Goal: Complete application form

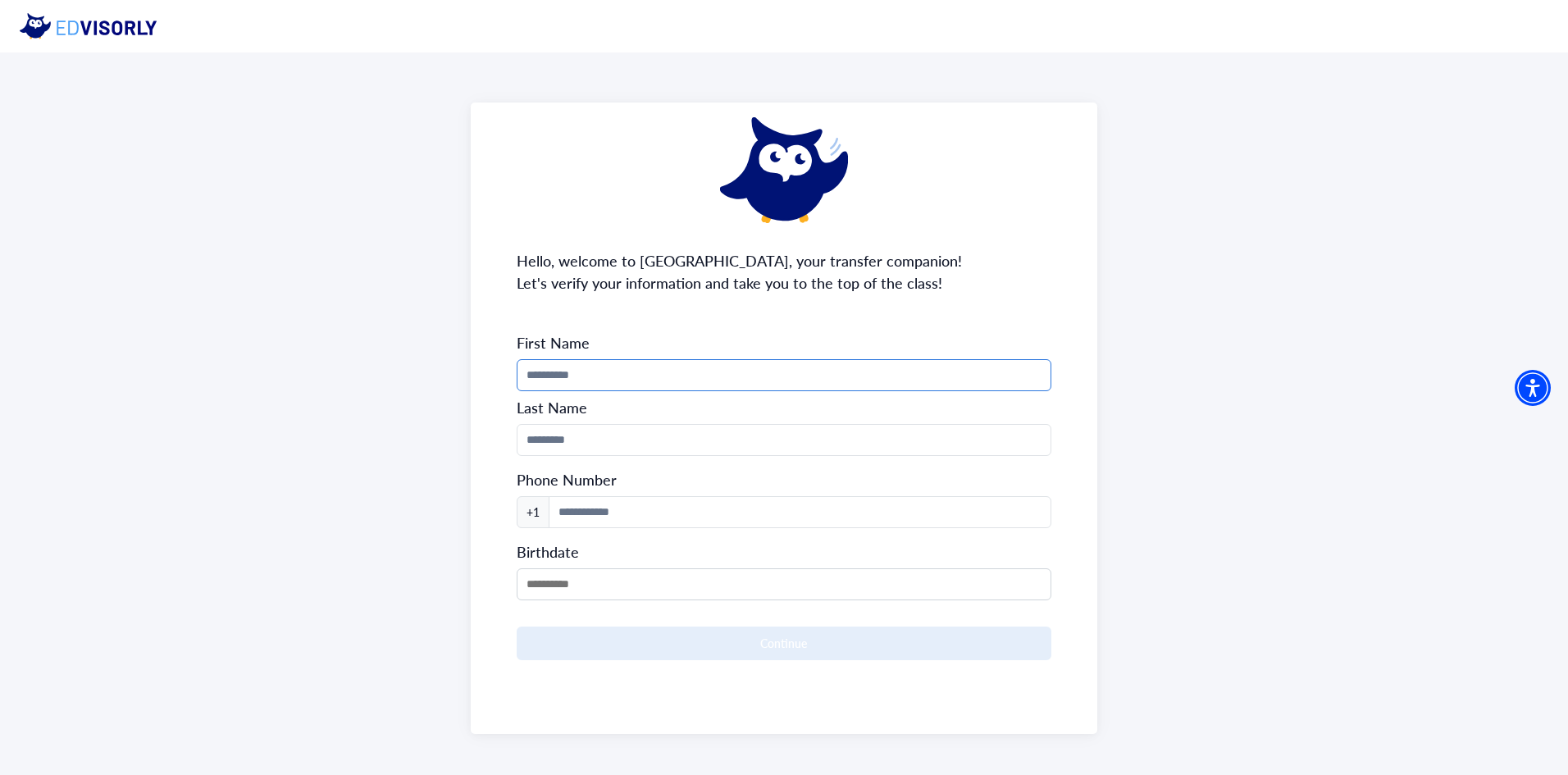
click at [728, 361] on input "Phone Number" at bounding box center [784, 375] width 535 height 32
type input "*****"
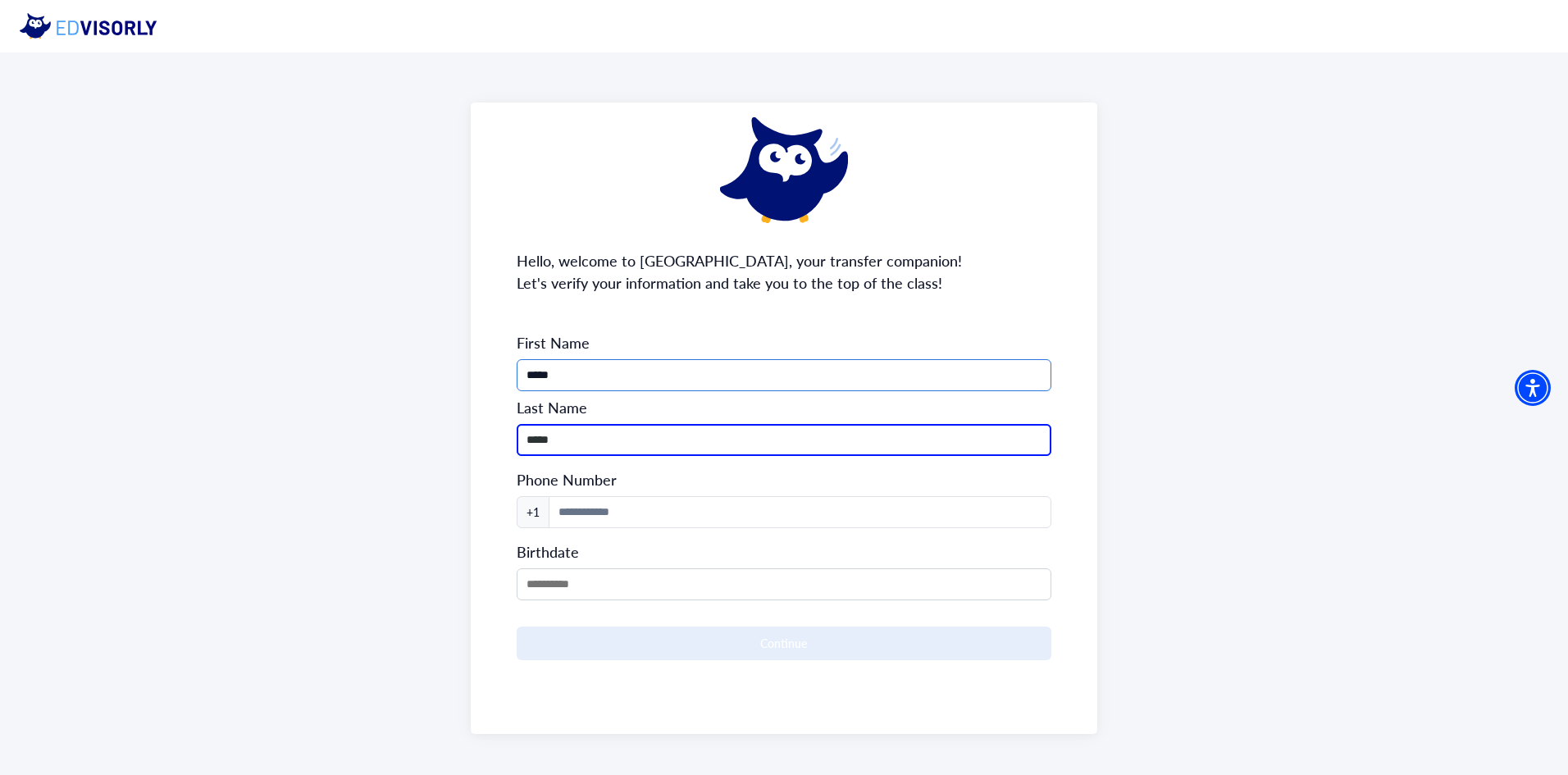
type input "******"
type input "**********"
type input "******"
drag, startPoint x: 656, startPoint y: 564, endPoint x: 646, endPoint y: 576, distance: 15.6
click at [653, 570] on div "Birthdate" at bounding box center [784, 567] width 535 height 66
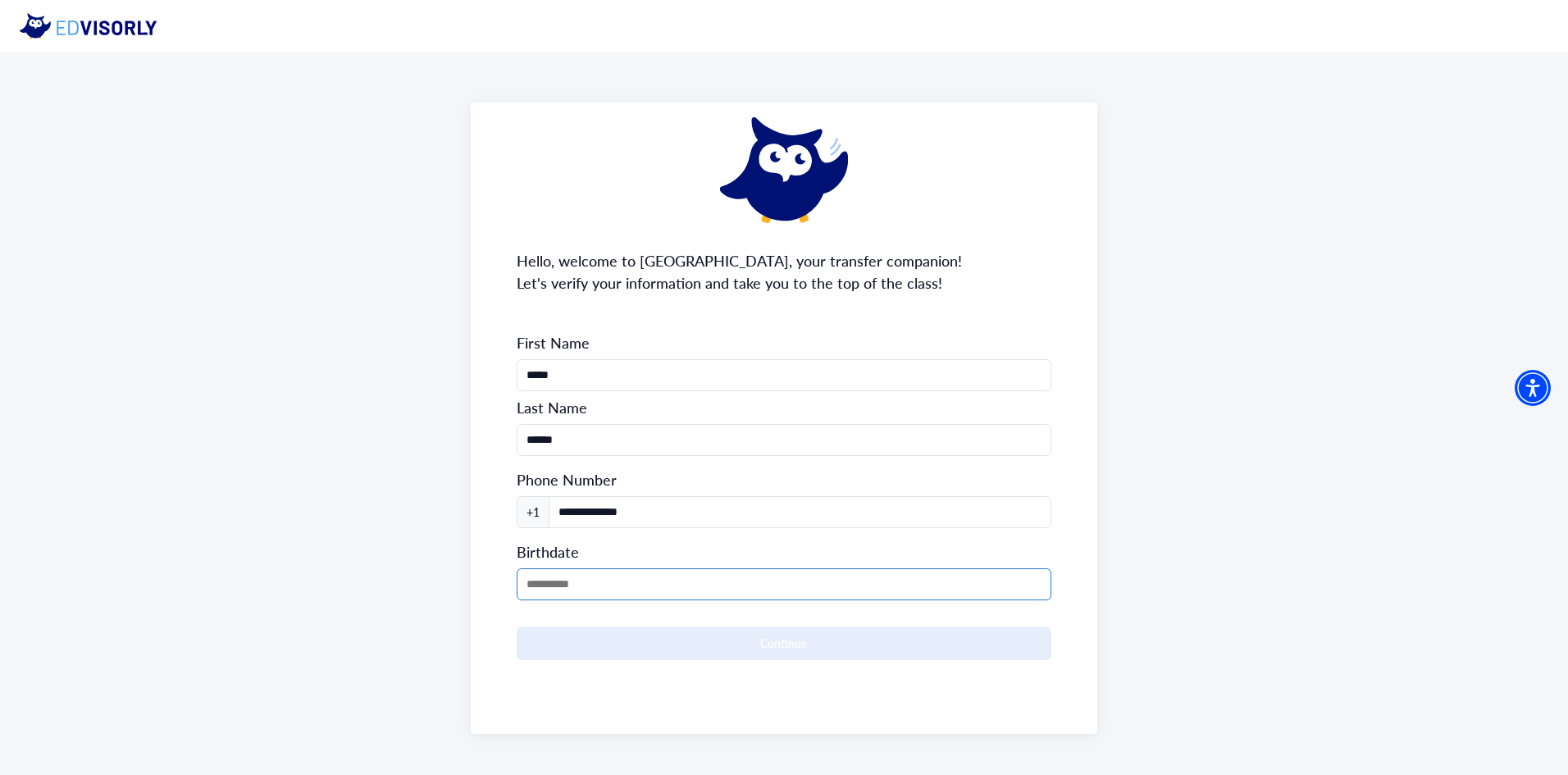
click at [646, 576] on input "MM/DD/YYYY" at bounding box center [784, 584] width 535 height 32
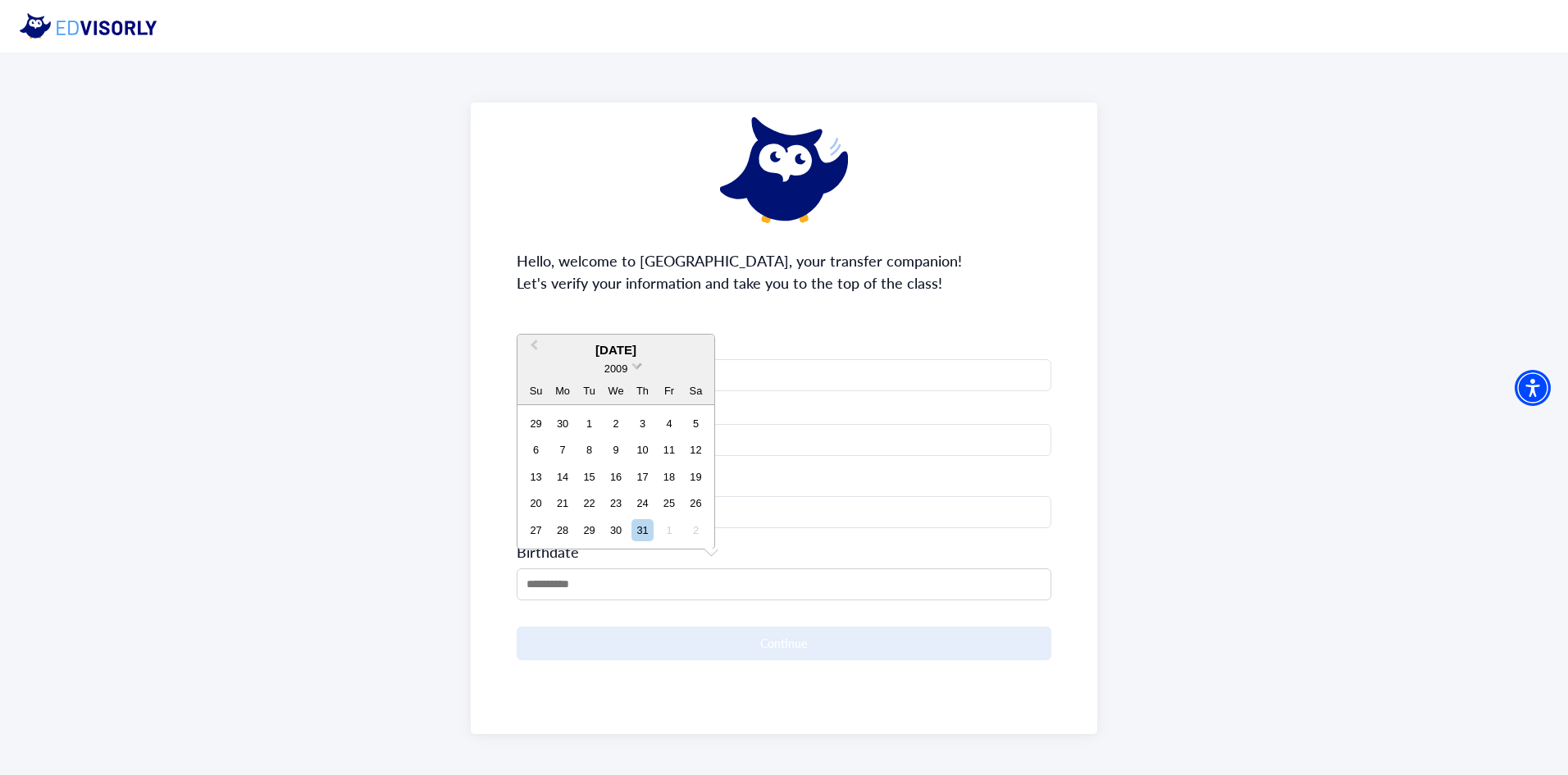
click at [616, 366] on span "2009" at bounding box center [616, 368] width 23 height 12
click at [628, 418] on div "2006" at bounding box center [616, 417] width 97 height 16
click at [533, 320] on button "Previous Month" at bounding box center [532, 323] width 27 height 27
click at [533, 320] on div "**********" at bounding box center [784, 418] width 628 height 631
click at [565, 585] on input "MM/DD/YYYY" at bounding box center [784, 584] width 535 height 32
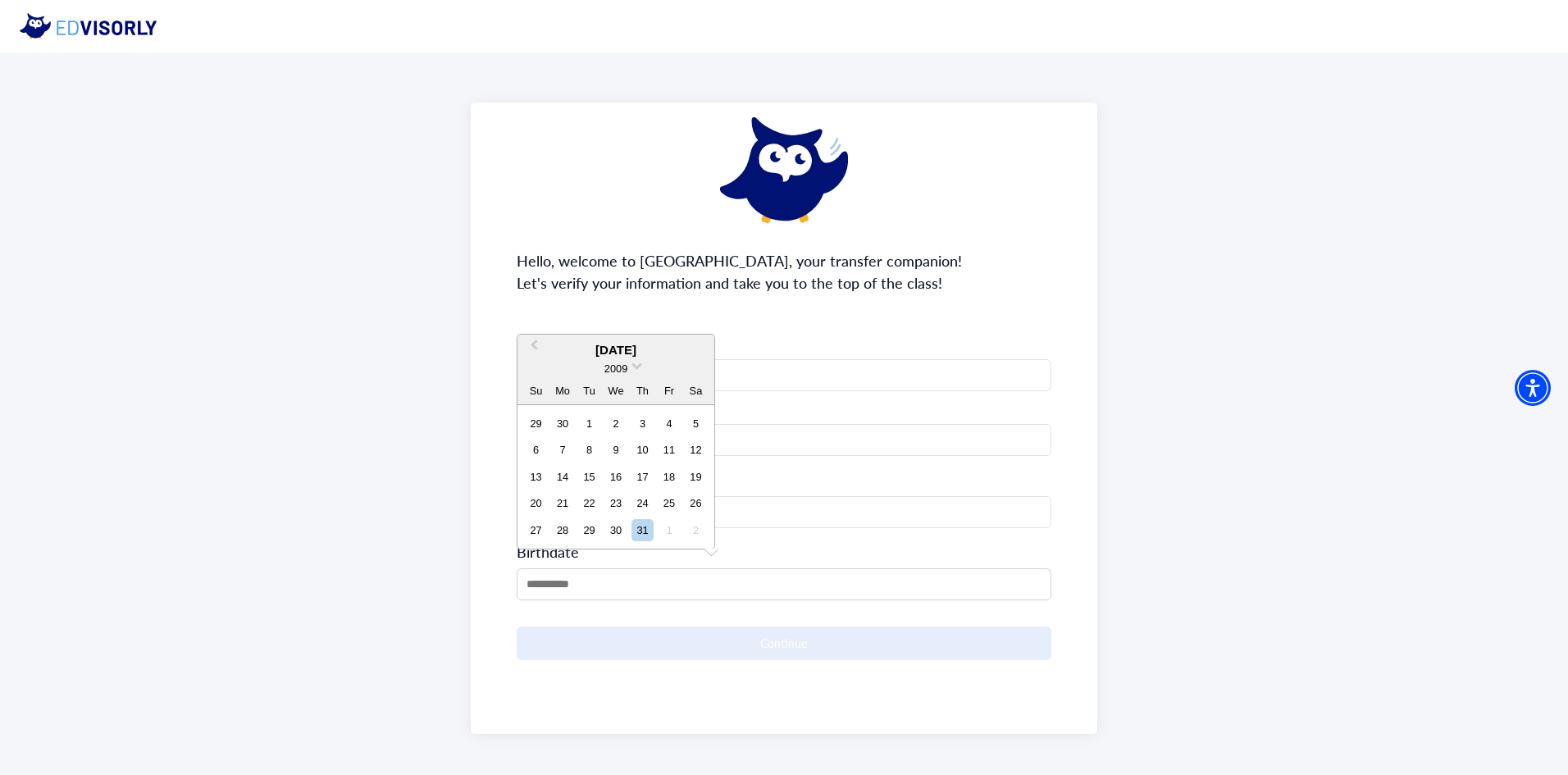
click at [631, 368] on div "2009" at bounding box center [616, 368] width 197 height 17
click at [633, 362] on span at bounding box center [637, 365] width 11 height 11
click at [684, 461] on div "6 7 8 9 10 11 12" at bounding box center [615, 450] width 186 height 27
click at [534, 350] on button "Previous Month" at bounding box center [532, 349] width 27 height 27
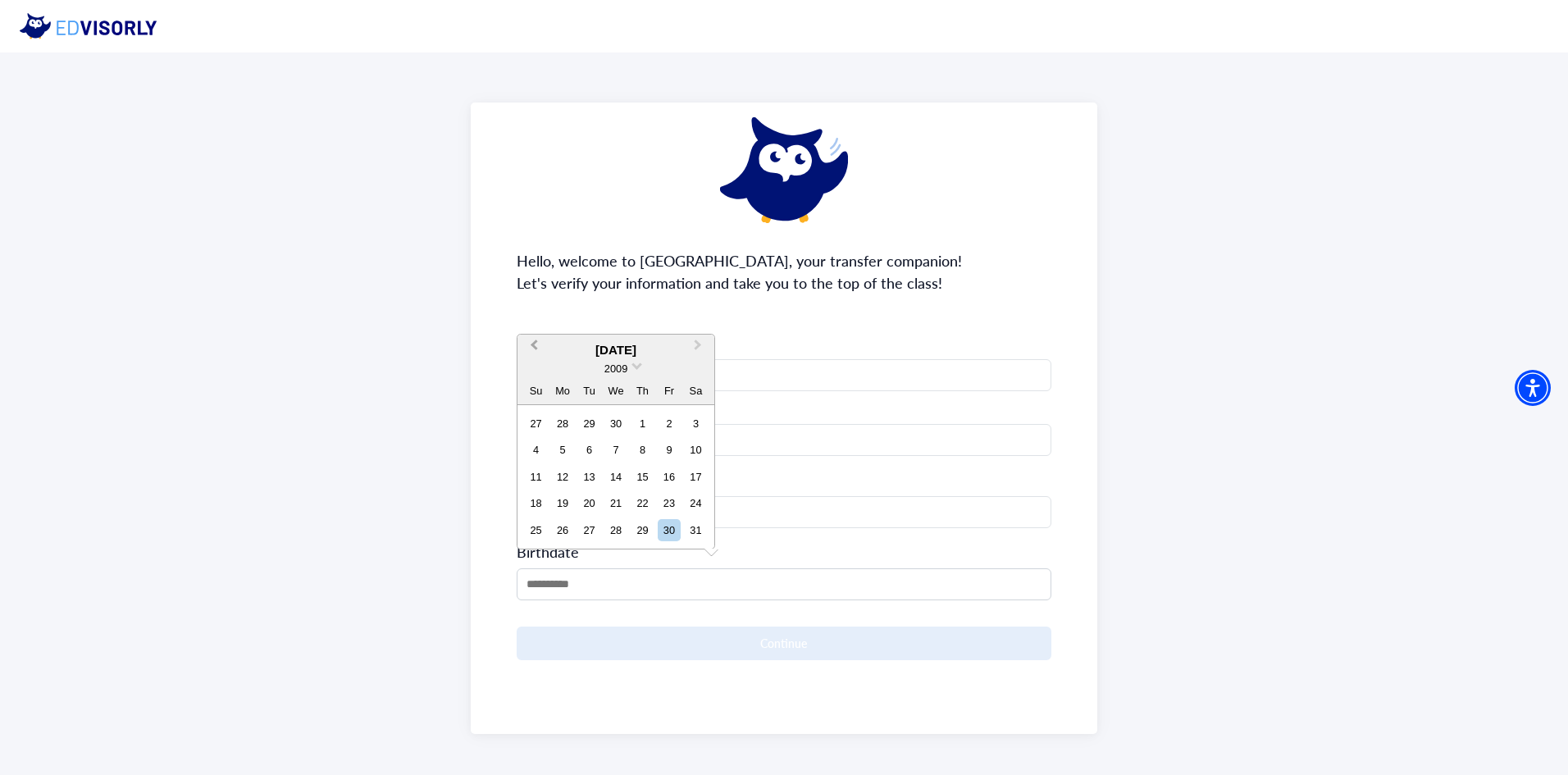
click at [534, 350] on button "Previous Month" at bounding box center [532, 349] width 27 height 27
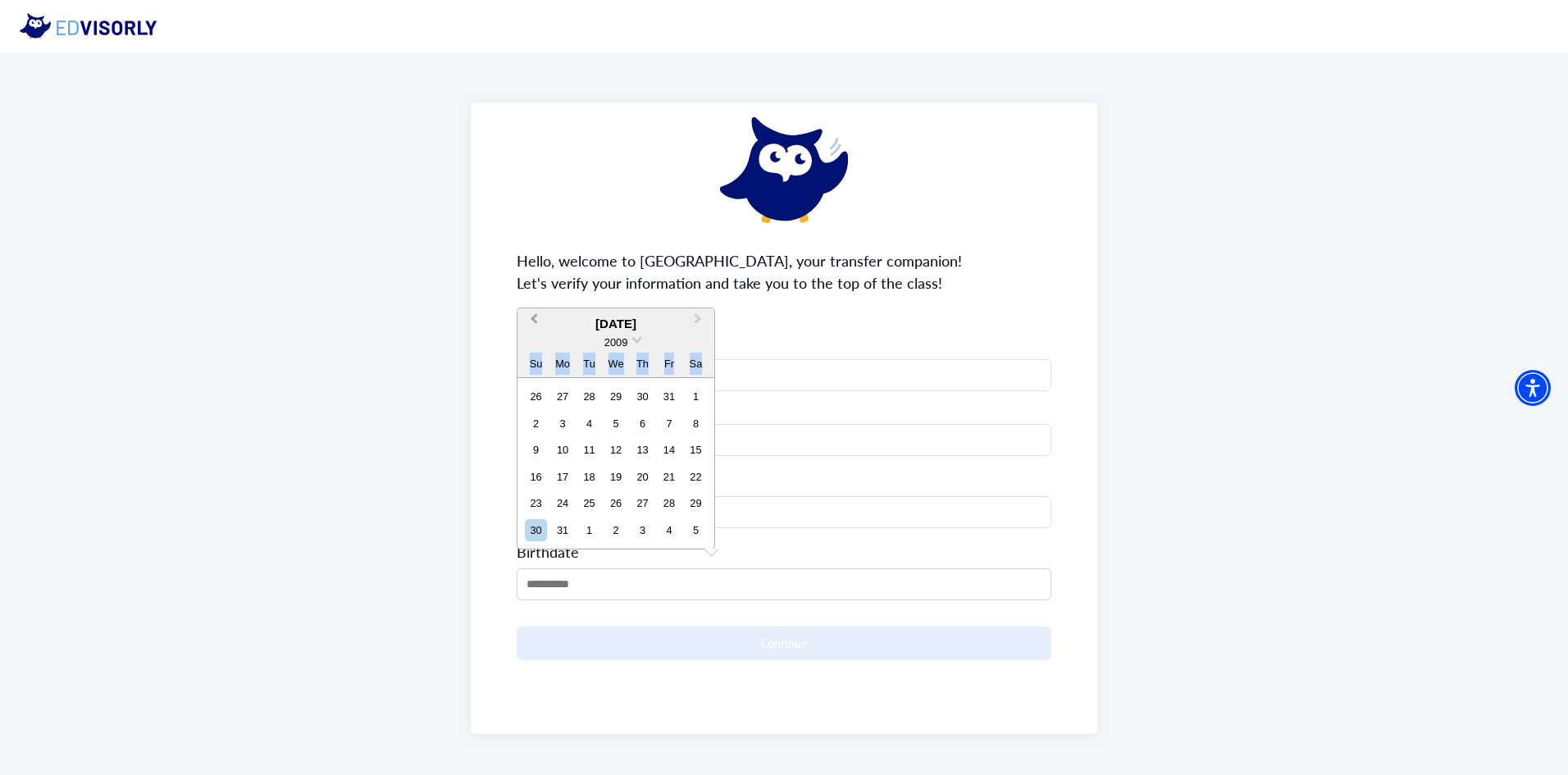
click at [534, 351] on div "Su Mo Tu We Th Fr Sa" at bounding box center [616, 364] width 197 height 27
click at [538, 326] on button "Previous Month" at bounding box center [532, 323] width 27 height 27
click at [538, 326] on div "**********" at bounding box center [784, 418] width 628 height 631
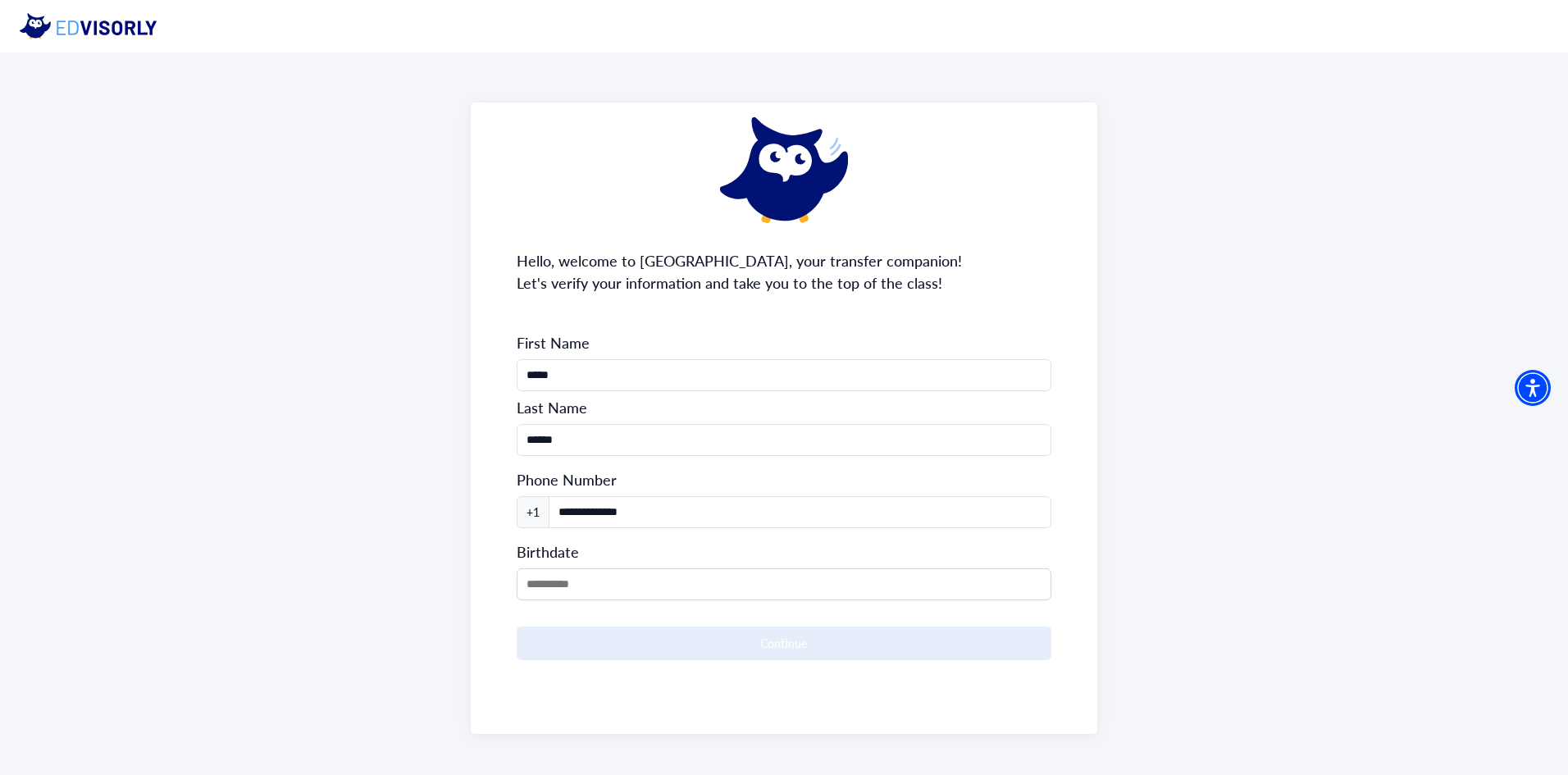
click at [538, 326] on div "**********" at bounding box center [784, 418] width 628 height 631
click at [586, 581] on input "MM/DD/YYYY" at bounding box center [784, 584] width 535 height 32
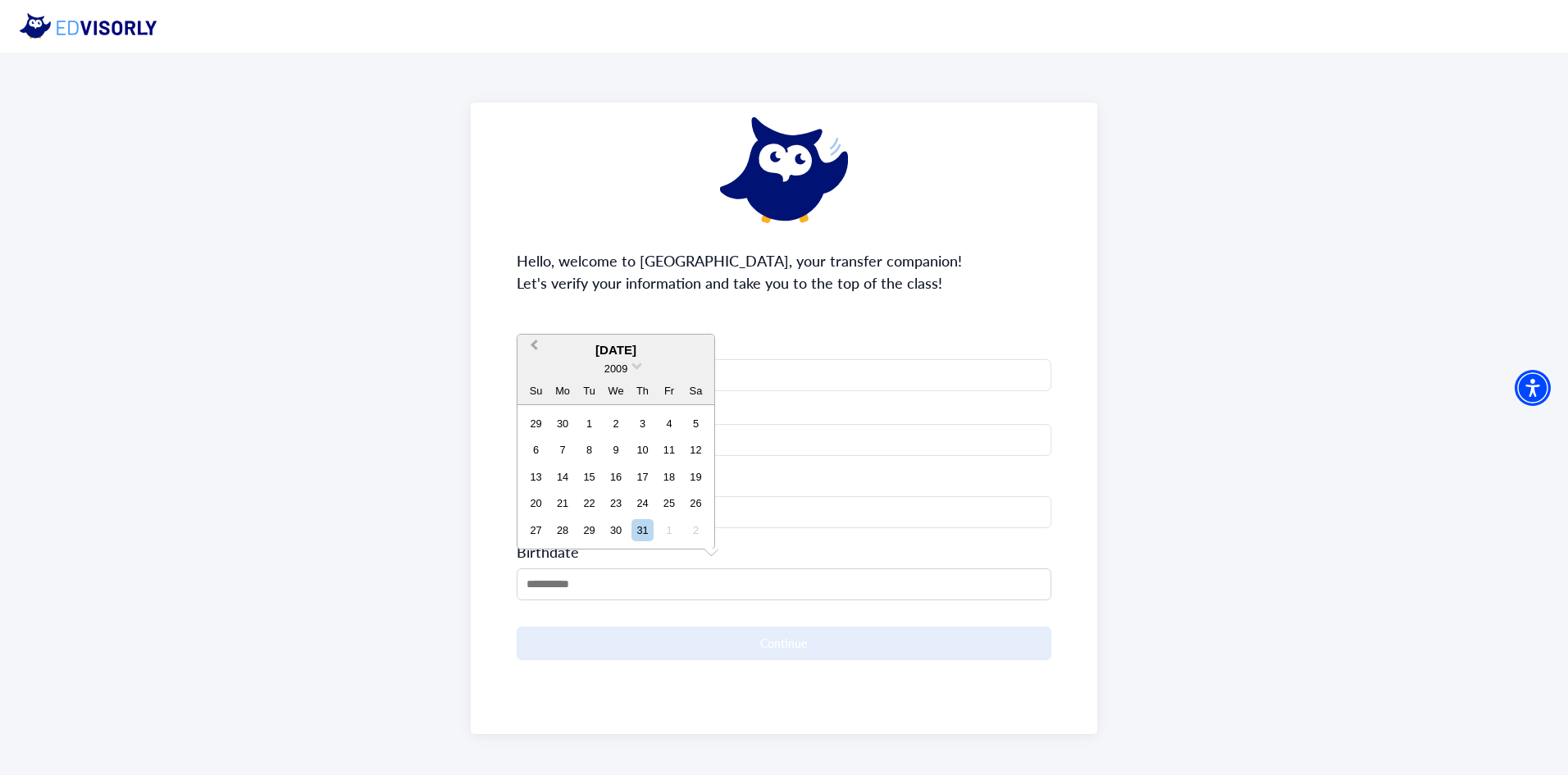
click at [539, 350] on button "Previous Month" at bounding box center [532, 349] width 27 height 27
click at [538, 350] on button "Previous Month" at bounding box center [532, 349] width 27 height 27
click at [538, 350] on div "2009" at bounding box center [616, 342] width 197 height 17
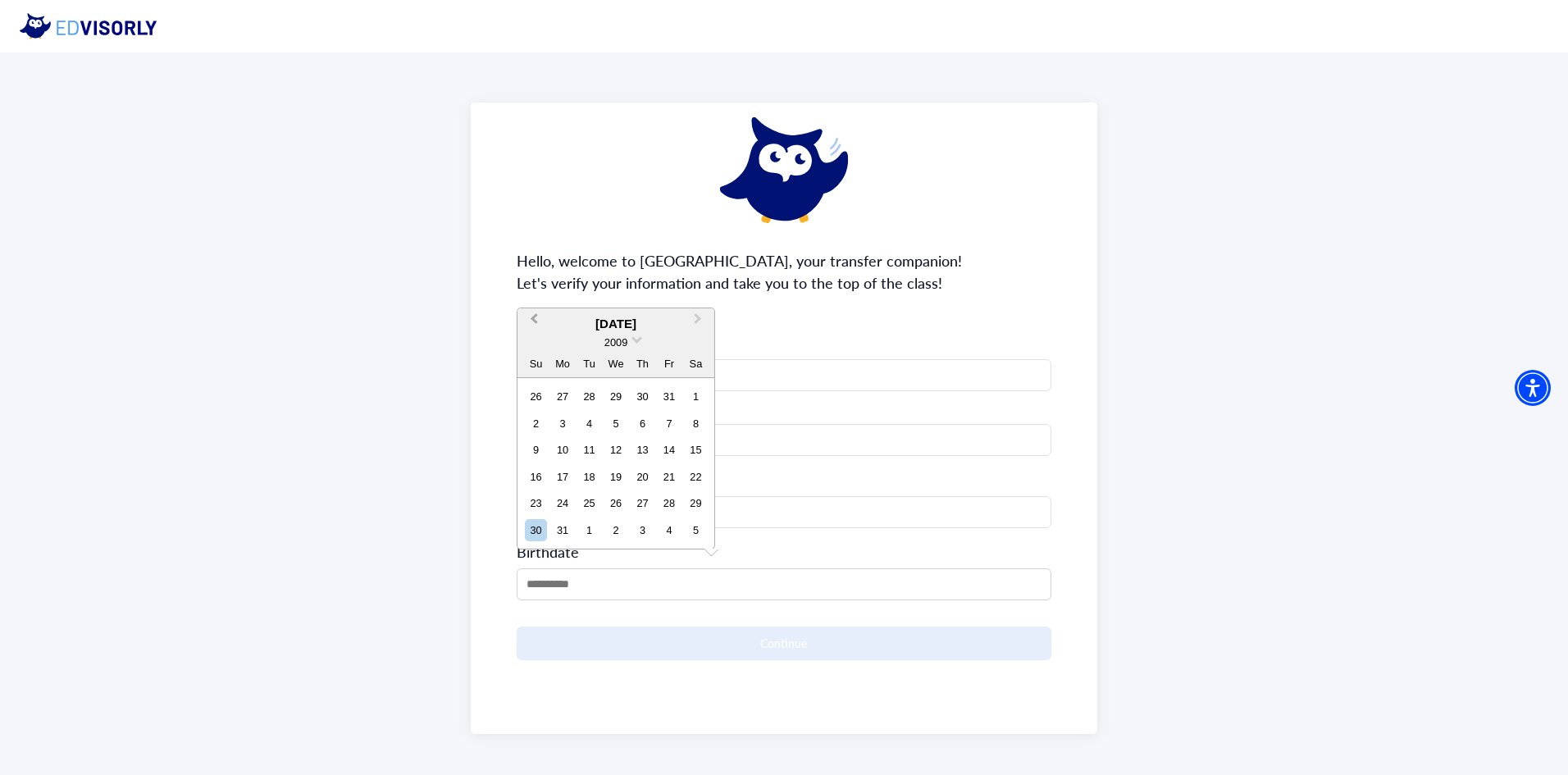
click at [538, 326] on button "Previous Month" at bounding box center [532, 323] width 27 height 27
click at [534, 350] on button "Previous Month" at bounding box center [532, 349] width 27 height 27
click at [534, 328] on button "Previous Month" at bounding box center [532, 323] width 27 height 27
click at [534, 349] on span "Previous Month" at bounding box center [534, 348] width 0 height 25
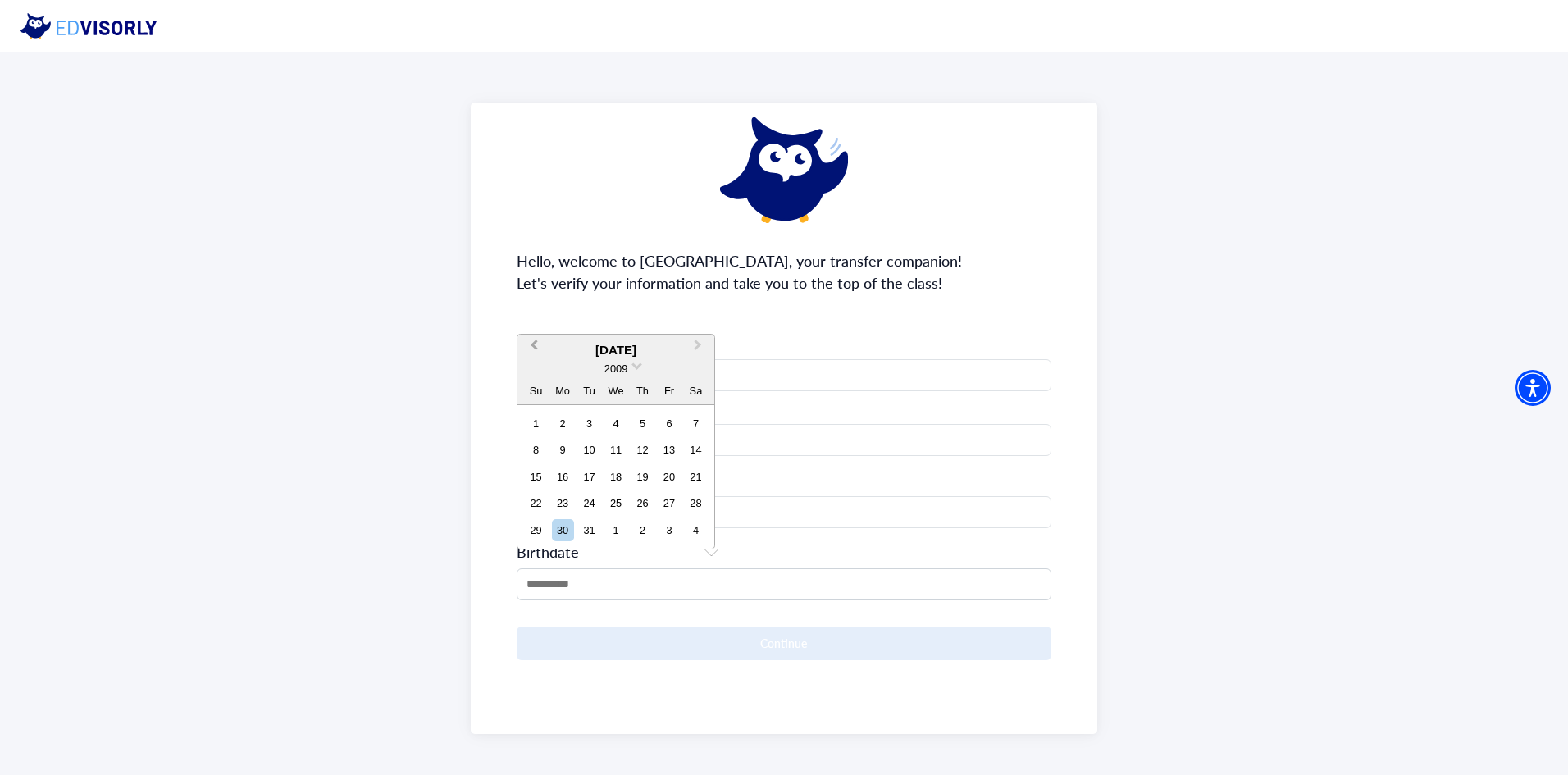
click at [534, 349] on span "Previous Month" at bounding box center [534, 348] width 0 height 25
click at [530, 370] on button "Previous Month" at bounding box center [532, 376] width 27 height 27
click at [621, 369] on span "2009" at bounding box center [616, 368] width 23 height 12
click at [632, 420] on div "2006" at bounding box center [616, 417] width 97 height 16
click at [542, 474] on div "15" at bounding box center [536, 477] width 22 height 22
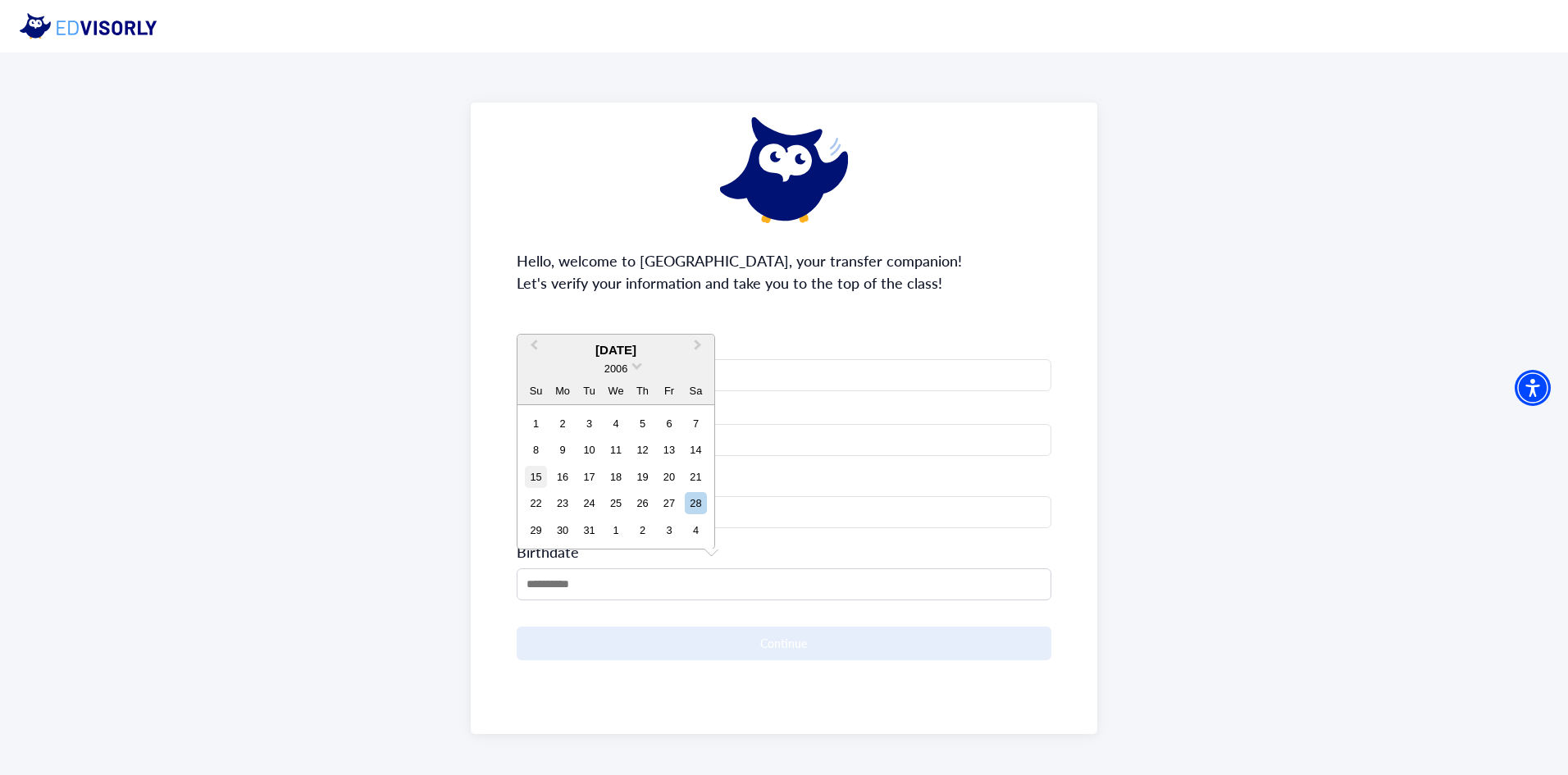
type input "**********"
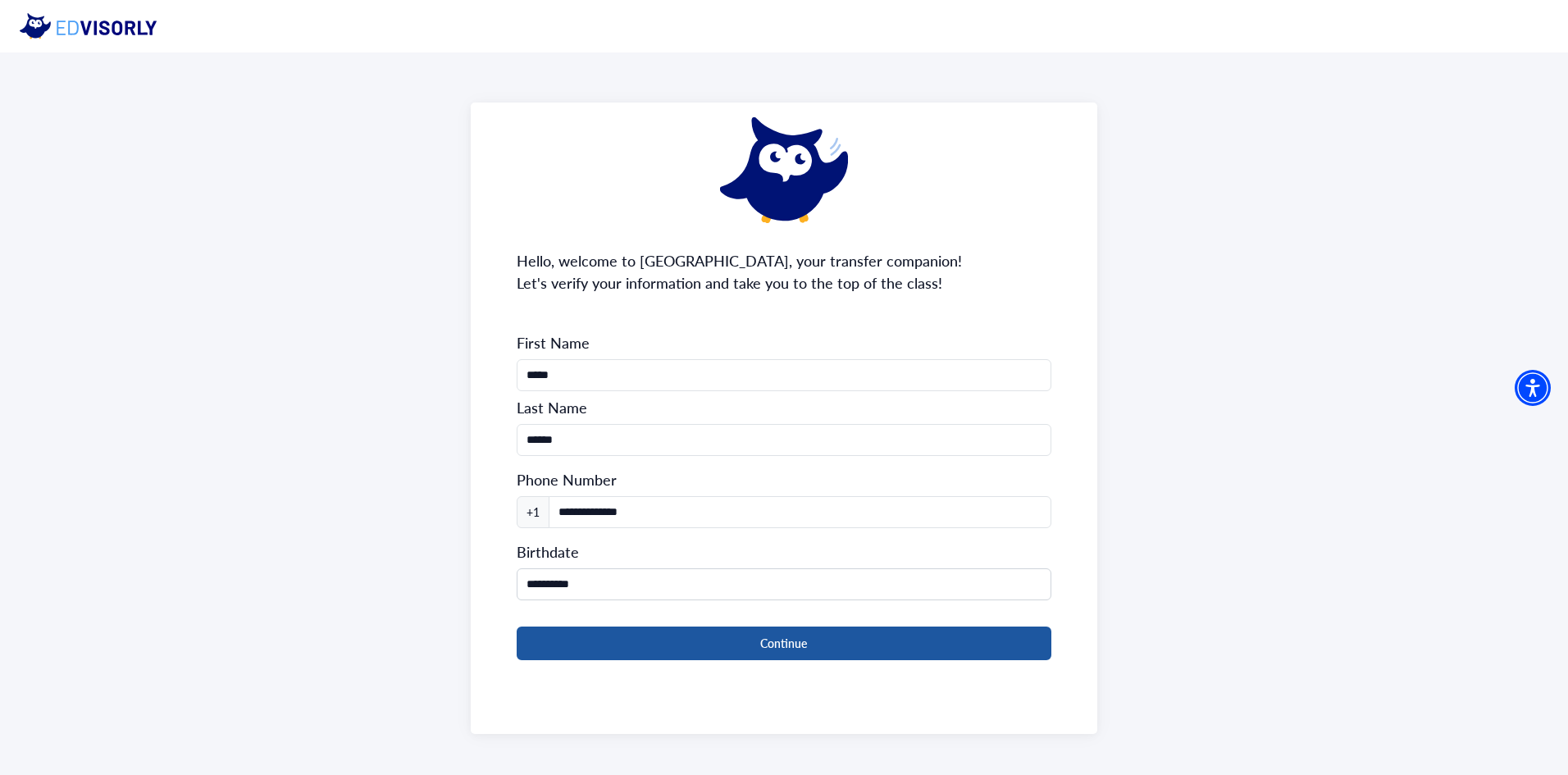
click at [667, 644] on button "Continue" at bounding box center [784, 643] width 535 height 34
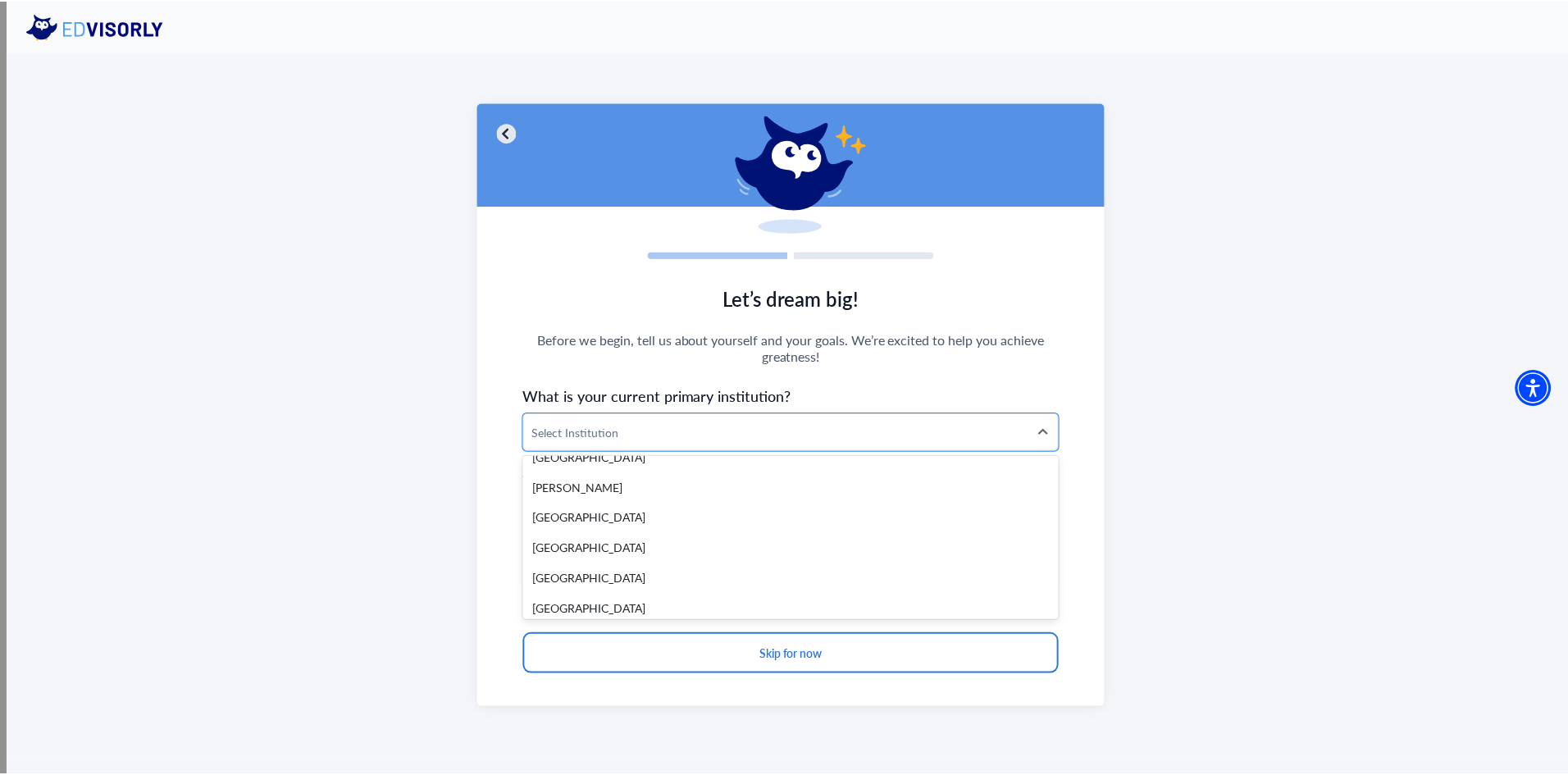
scroll to position [1476, 0]
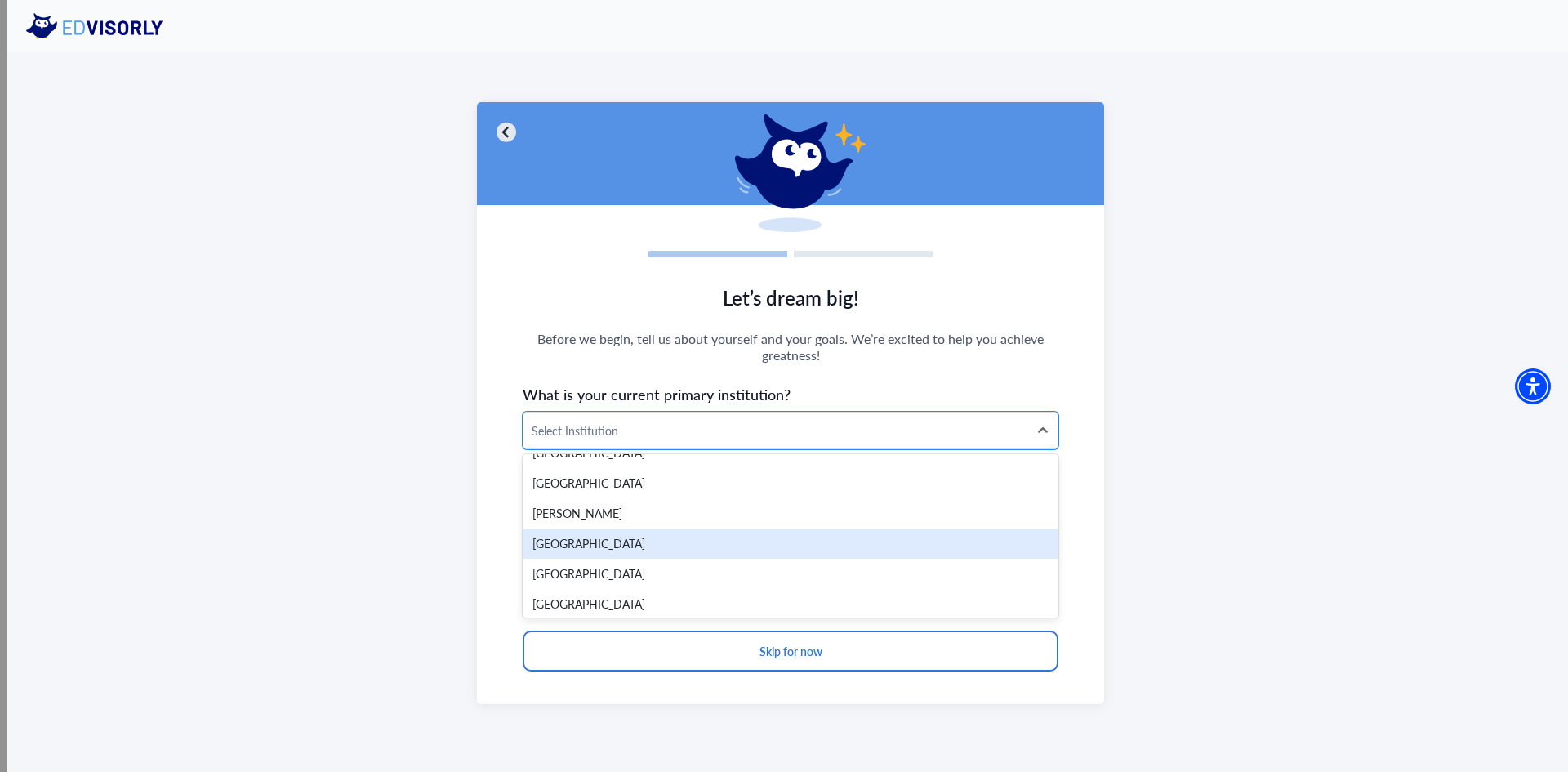
click at [627, 538] on div "[GEOGRAPHIC_DATA]" at bounding box center [791, 543] width 536 height 30
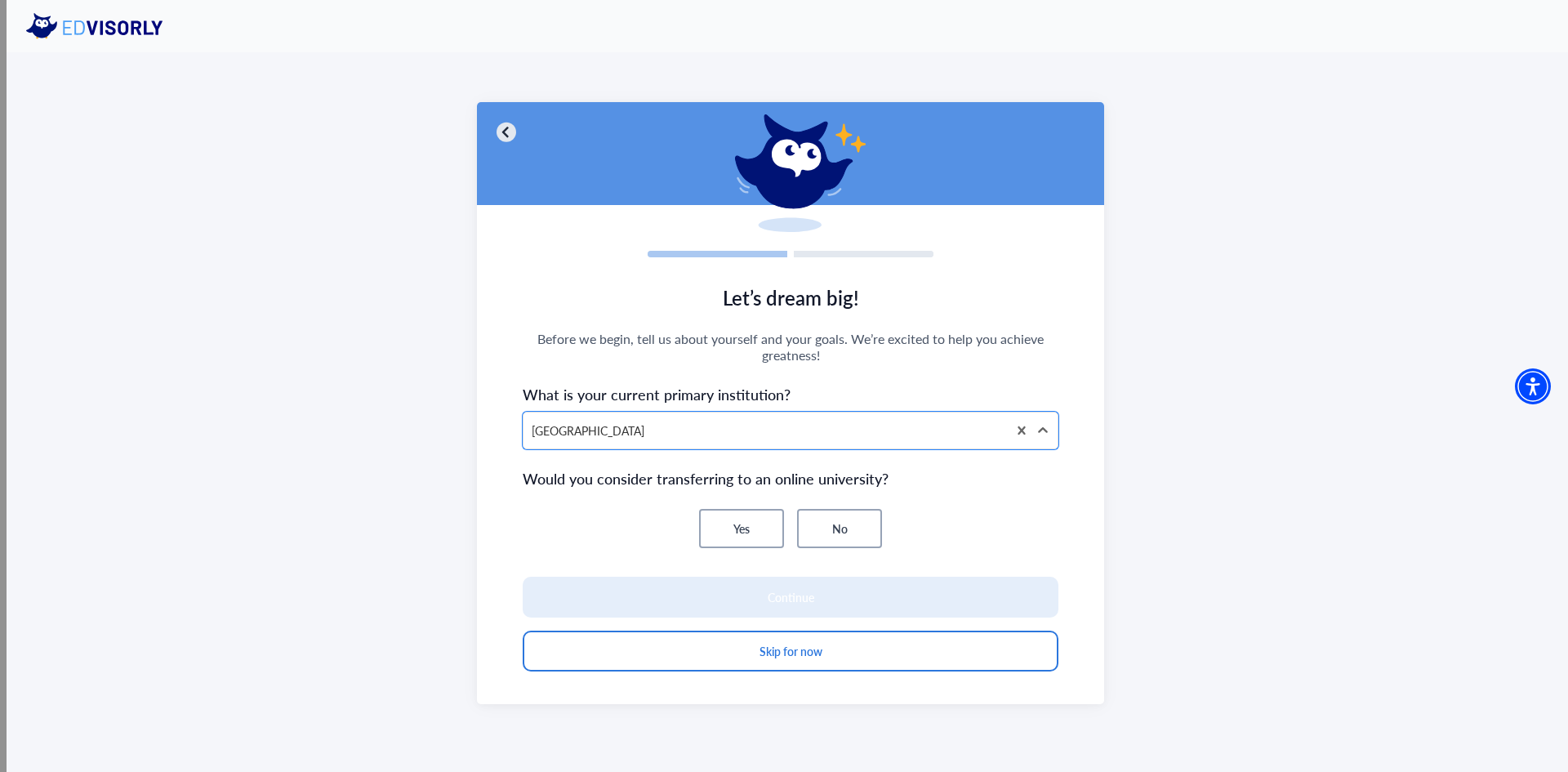
click at [840, 524] on button "No" at bounding box center [839, 528] width 85 height 39
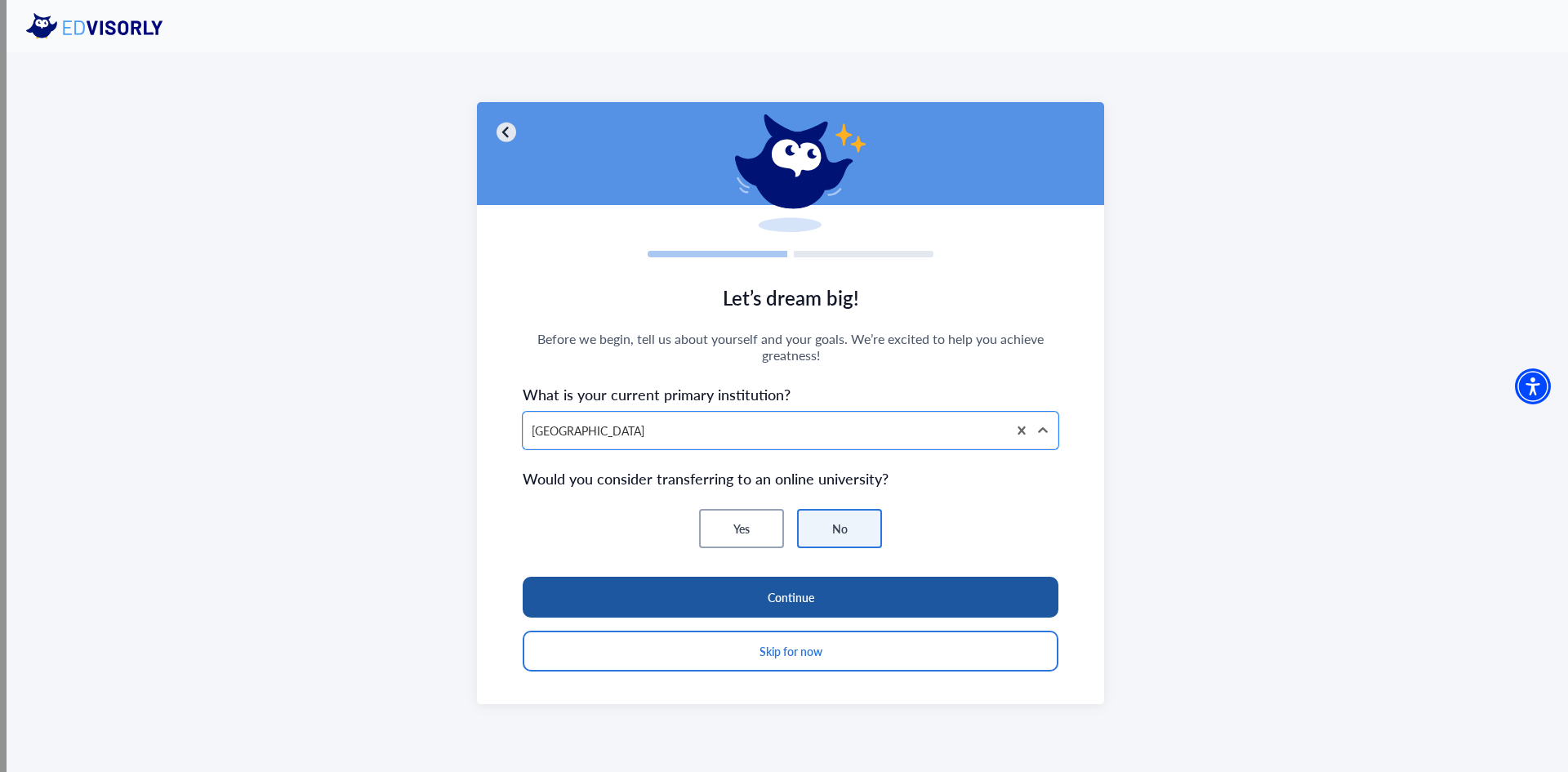
click at [824, 588] on button "Continue" at bounding box center [791, 597] width 536 height 41
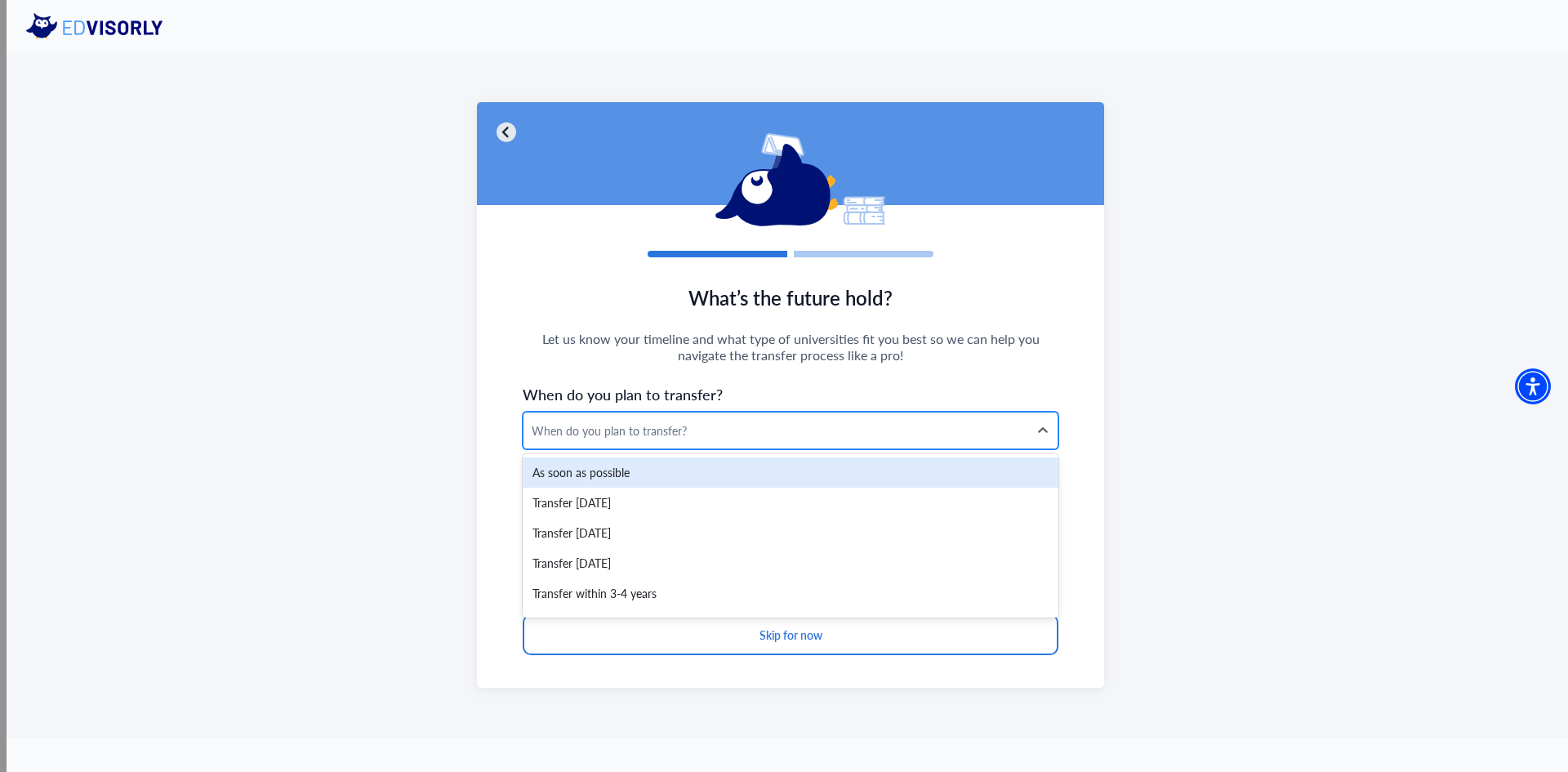
click at [666, 432] on div "When do you plan to transfer?" at bounding box center [776, 430] width 488 height 17
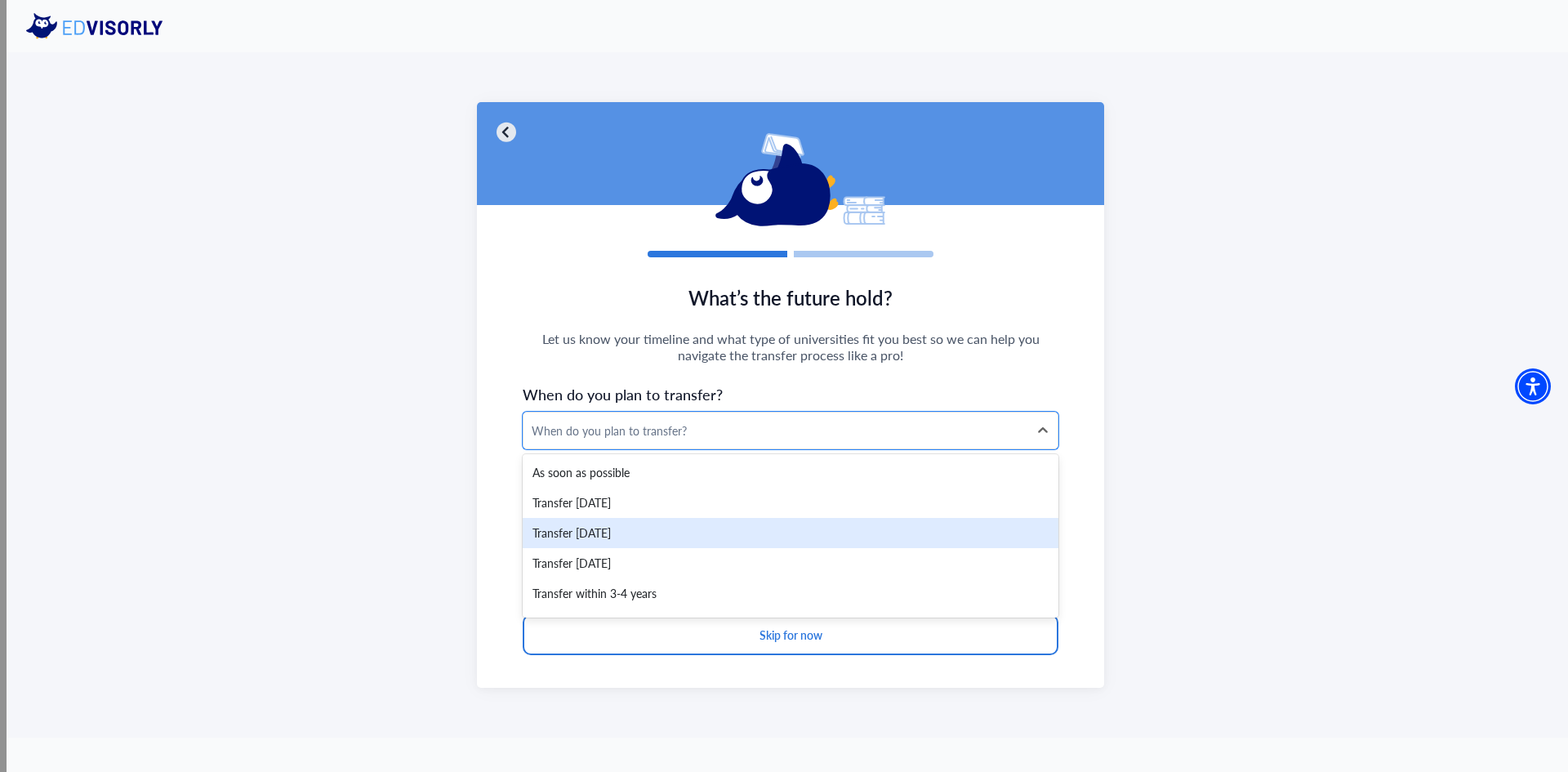
click at [646, 531] on div "Transfer [DATE]" at bounding box center [791, 532] width 536 height 30
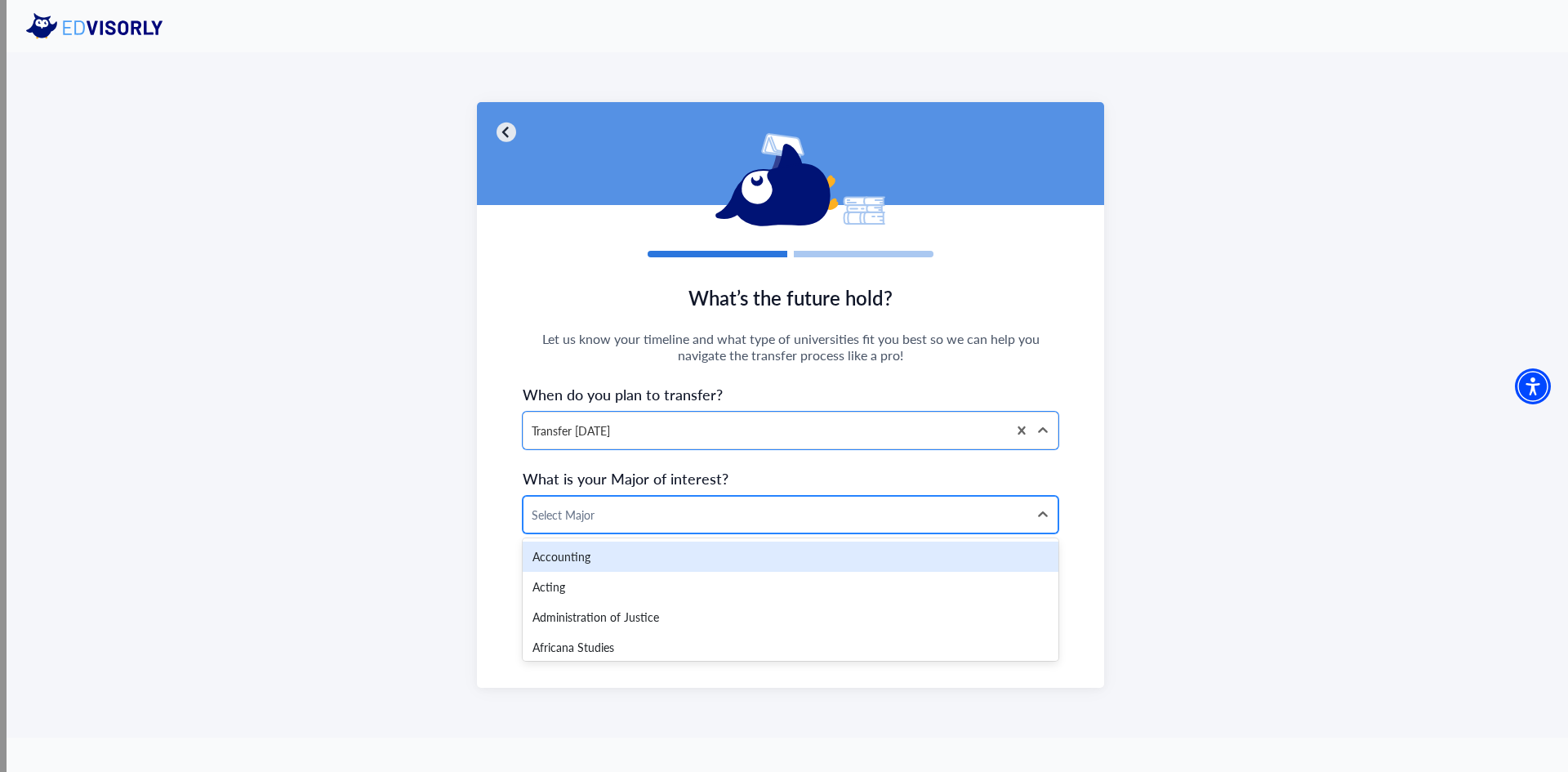
click at [651, 511] on div at bounding box center [776, 515] width 488 height 20
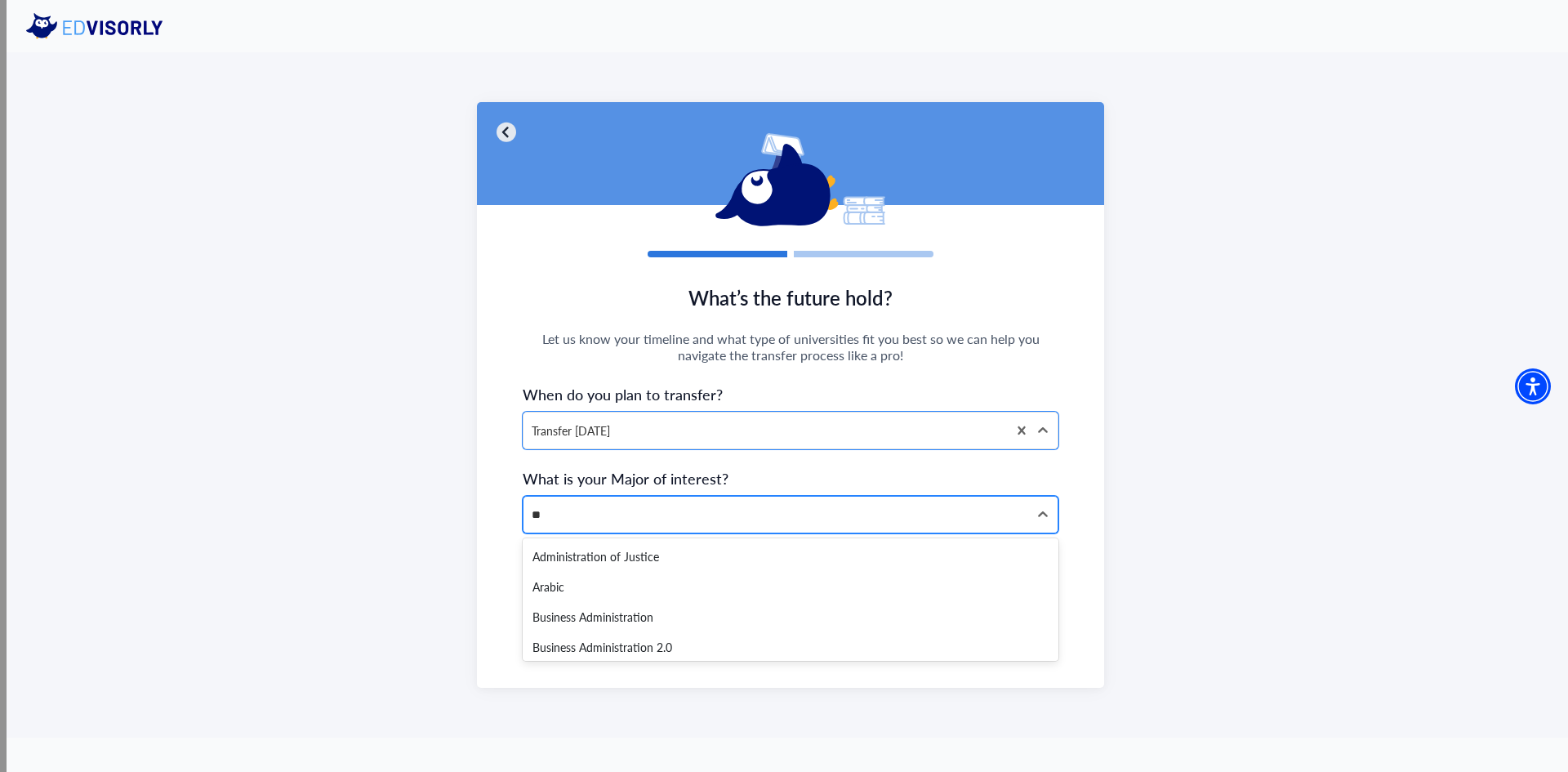
type input "*"
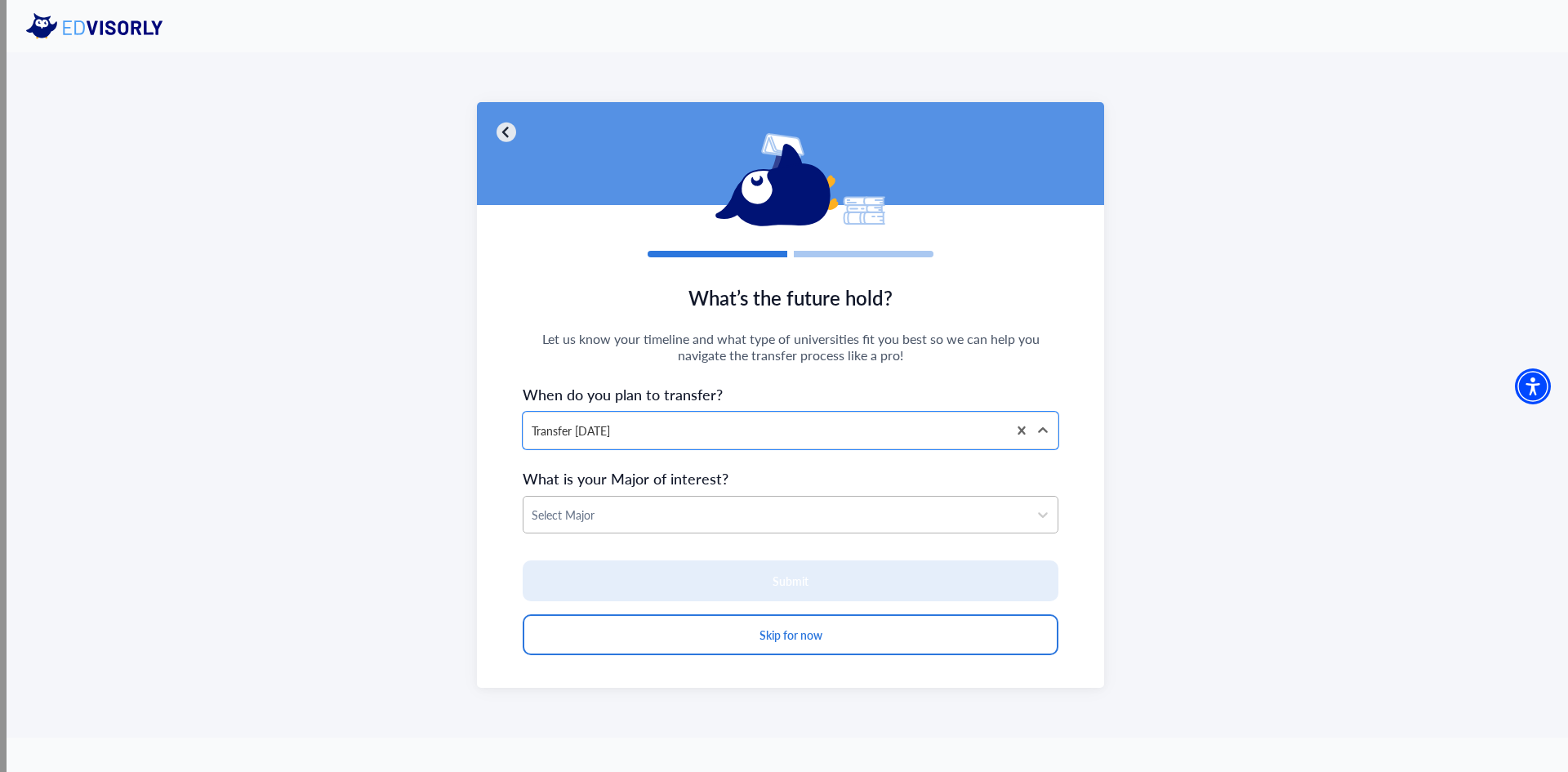
click at [615, 520] on div at bounding box center [776, 515] width 488 height 20
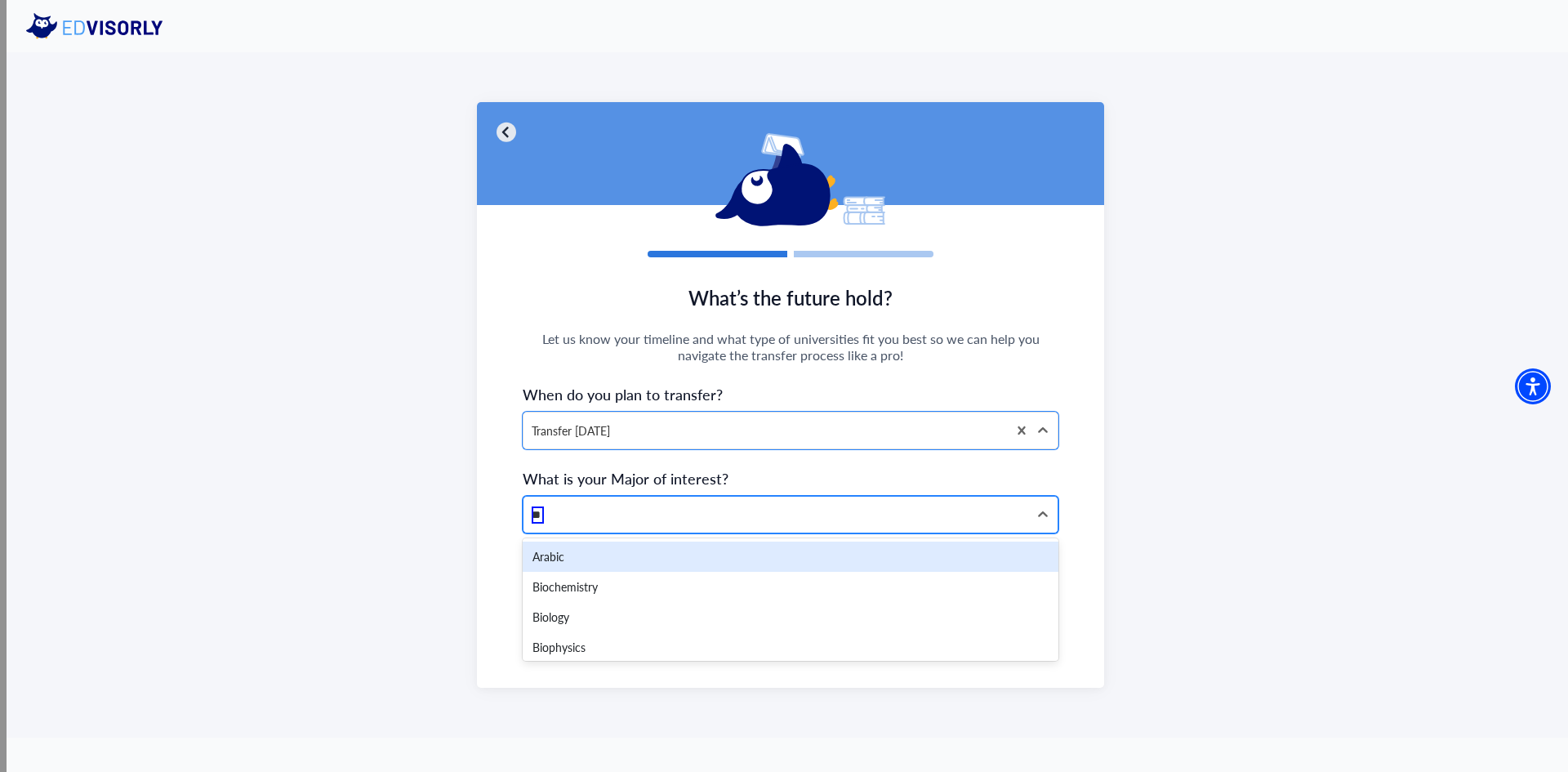
type input "***"
click at [625, 555] on div "Biochemistry" at bounding box center [791, 556] width 536 height 30
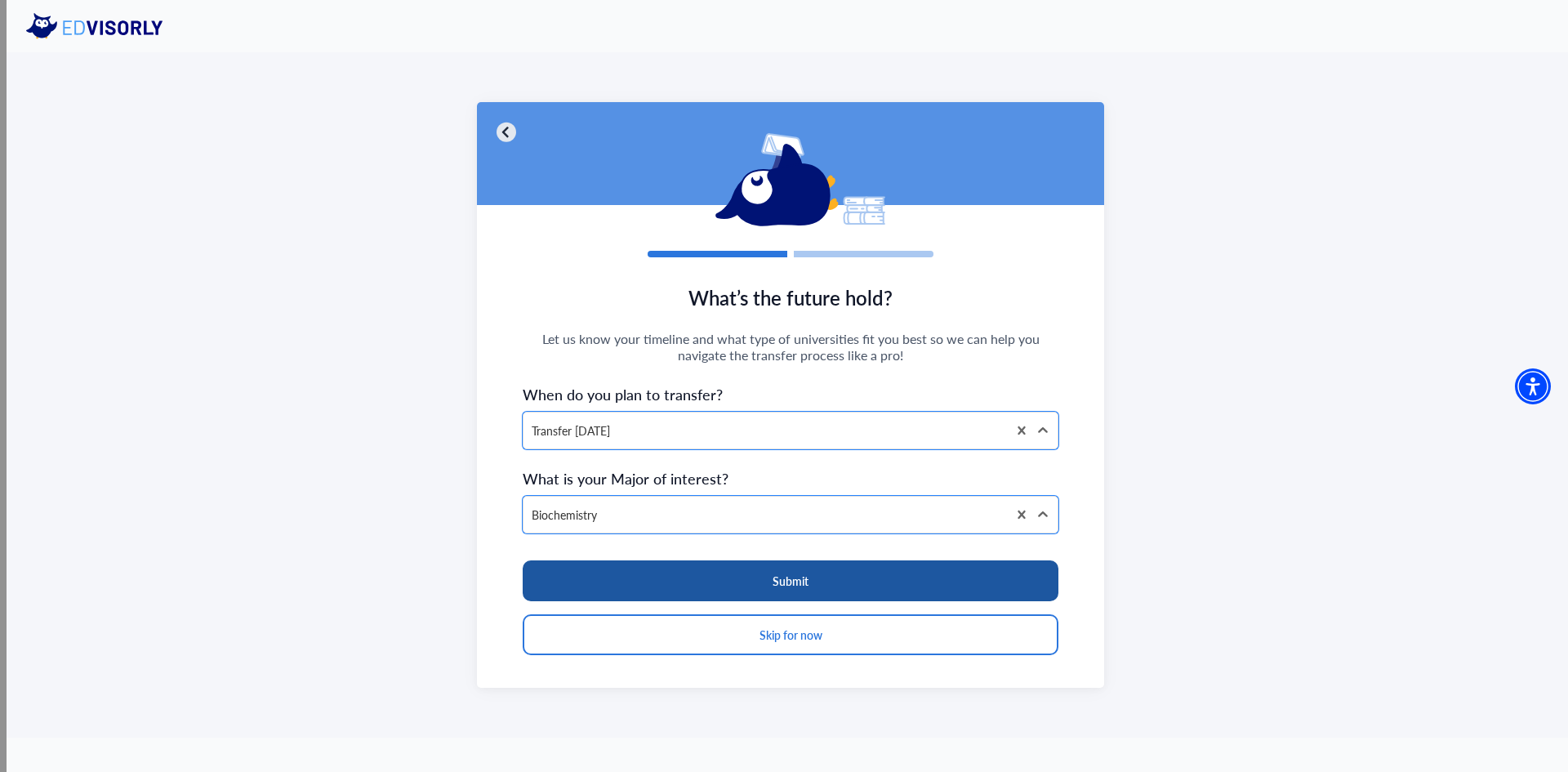
click at [639, 584] on button "Submit" at bounding box center [791, 581] width 536 height 41
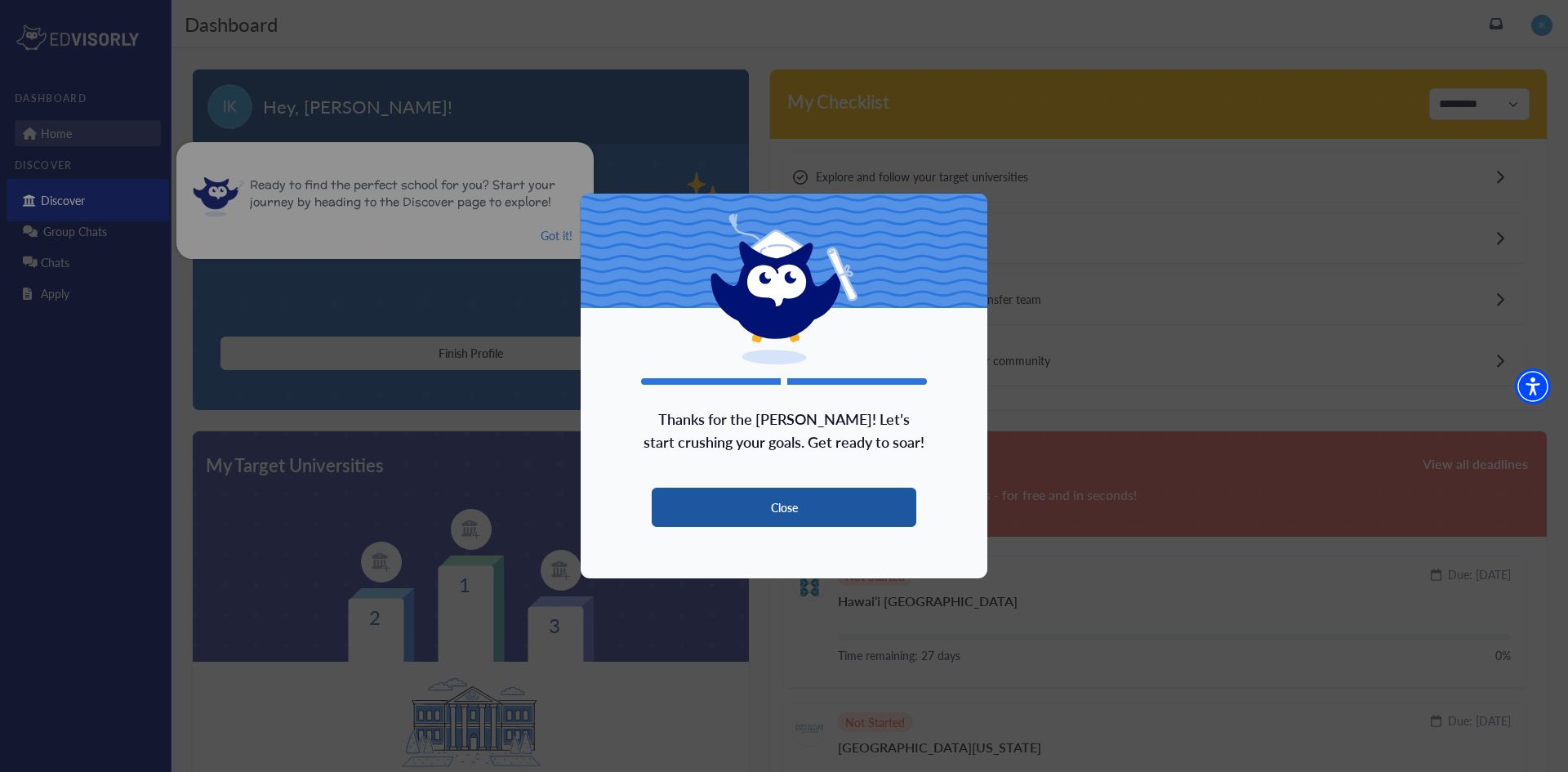
click at [824, 514] on button "Close" at bounding box center [784, 507] width 264 height 39
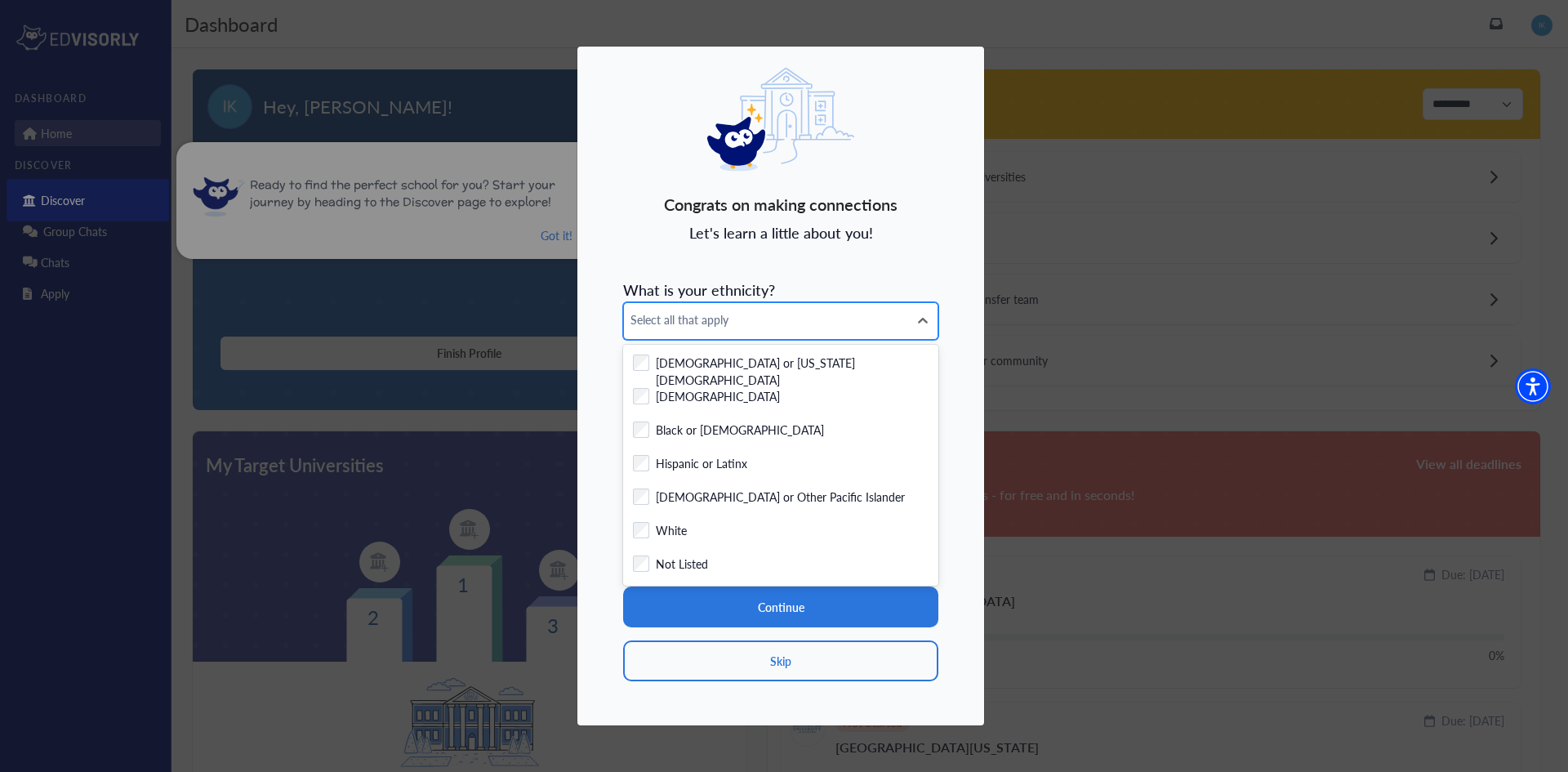
click at [760, 328] on span "Select all that apply" at bounding box center [766, 319] width 272 height 17
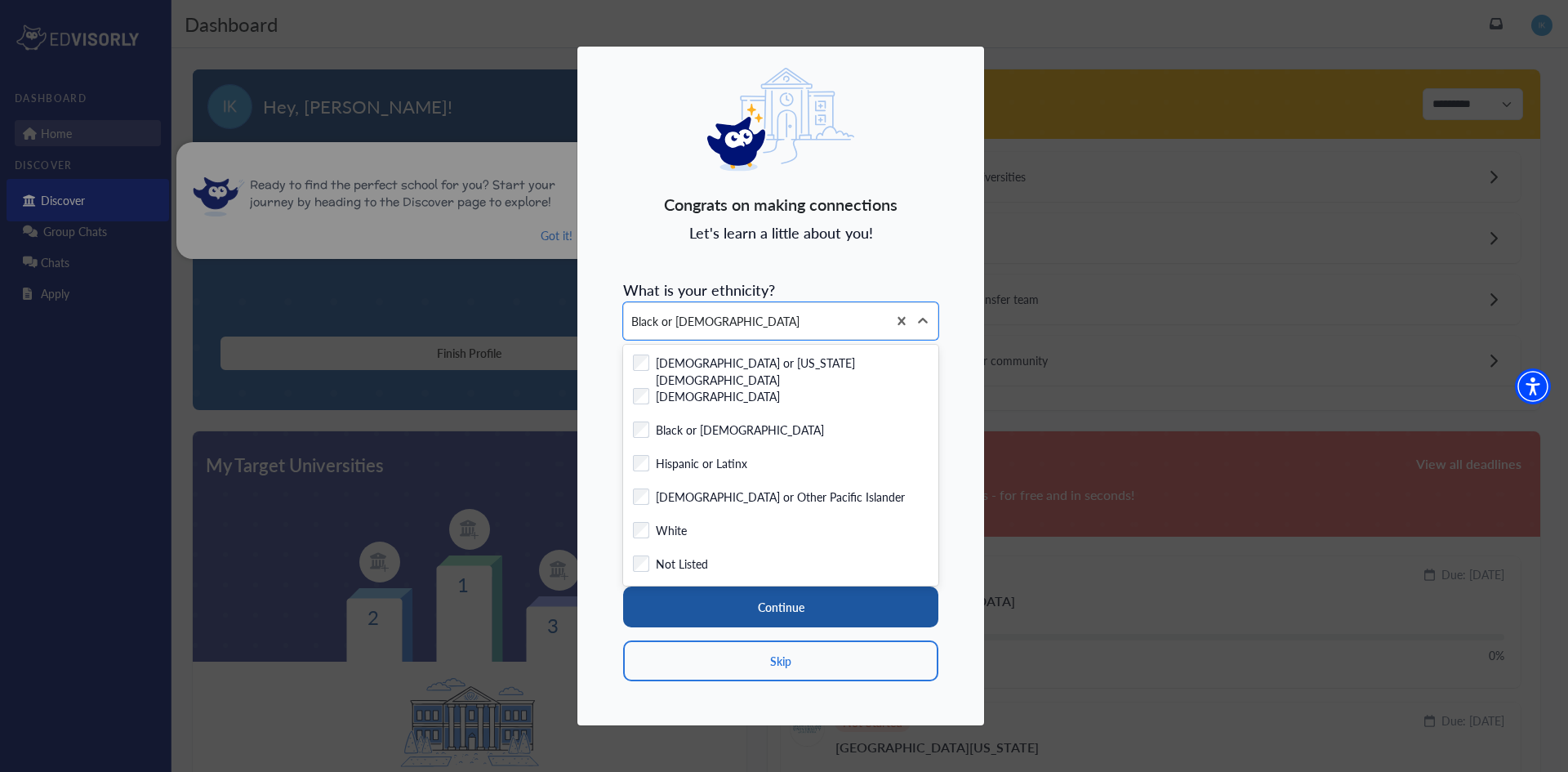
click at [740, 612] on button "Continue" at bounding box center [781, 607] width 315 height 41
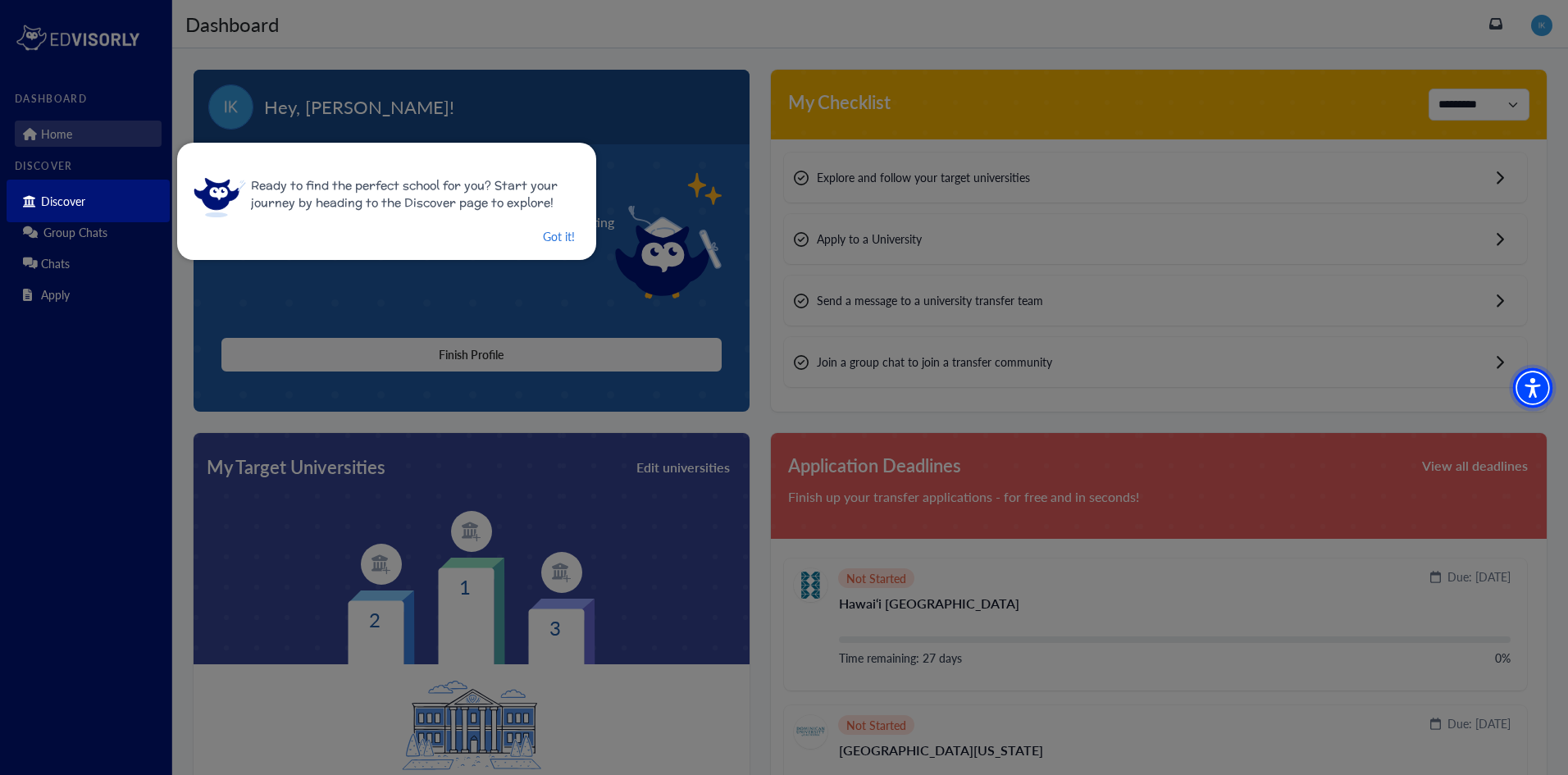
click at [1534, 389] on img "Accessibility Menu" at bounding box center [1532, 387] width 39 height 39
click at [560, 234] on button "Got it!" at bounding box center [559, 236] width 36 height 20
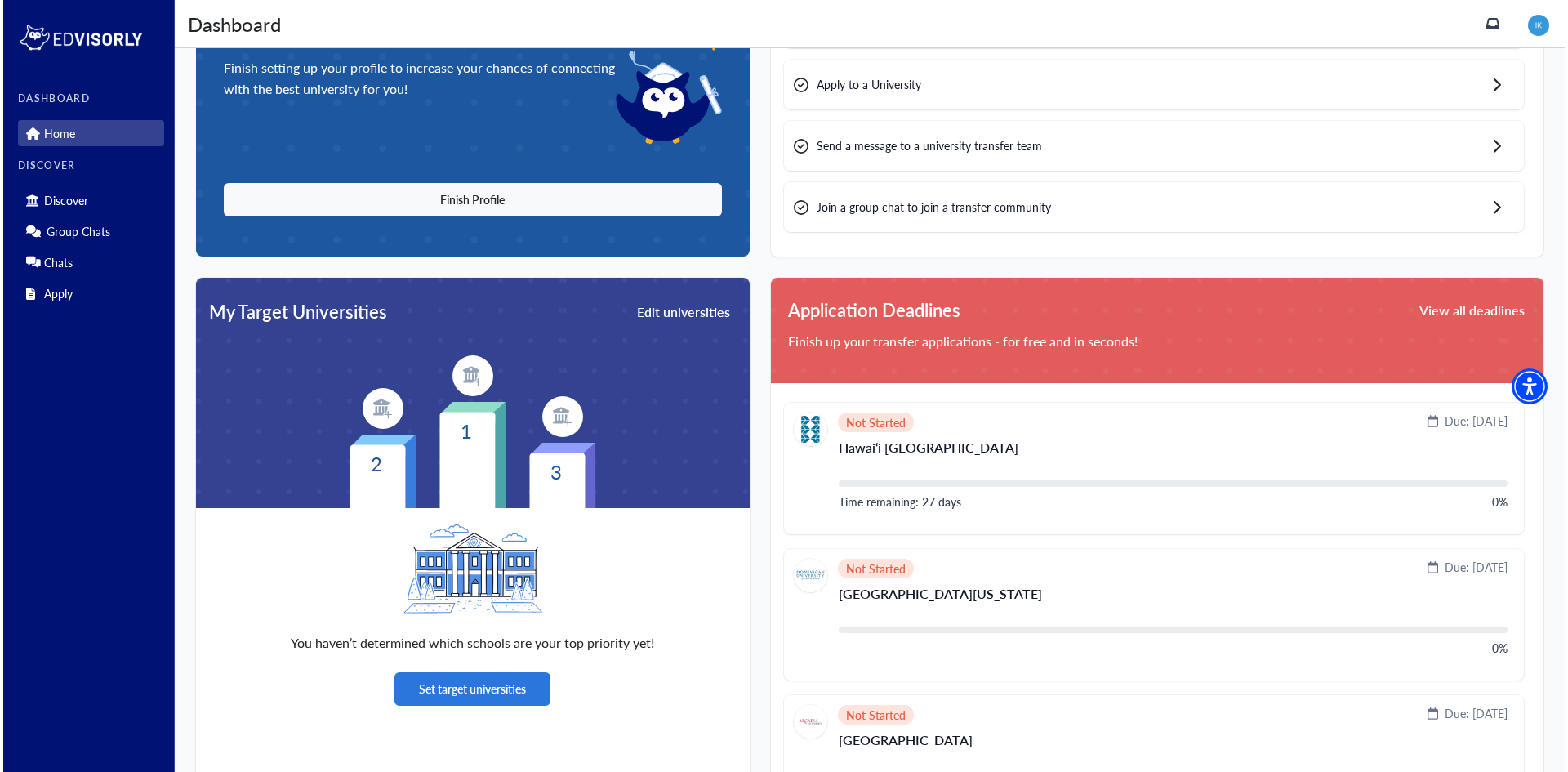
scroll to position [163, 0]
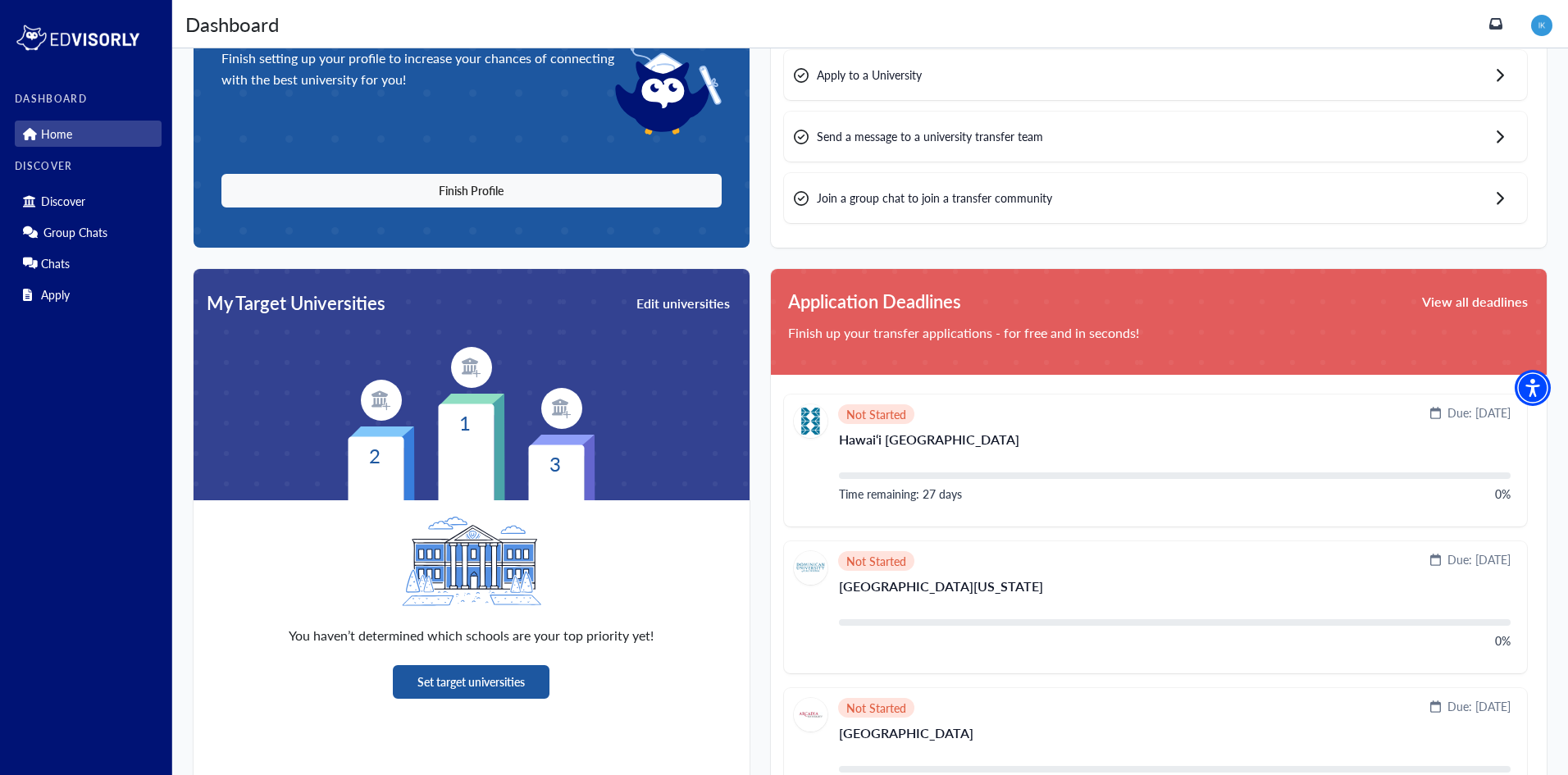
click at [478, 687] on button "Set target universities" at bounding box center [470, 682] width 156 height 34
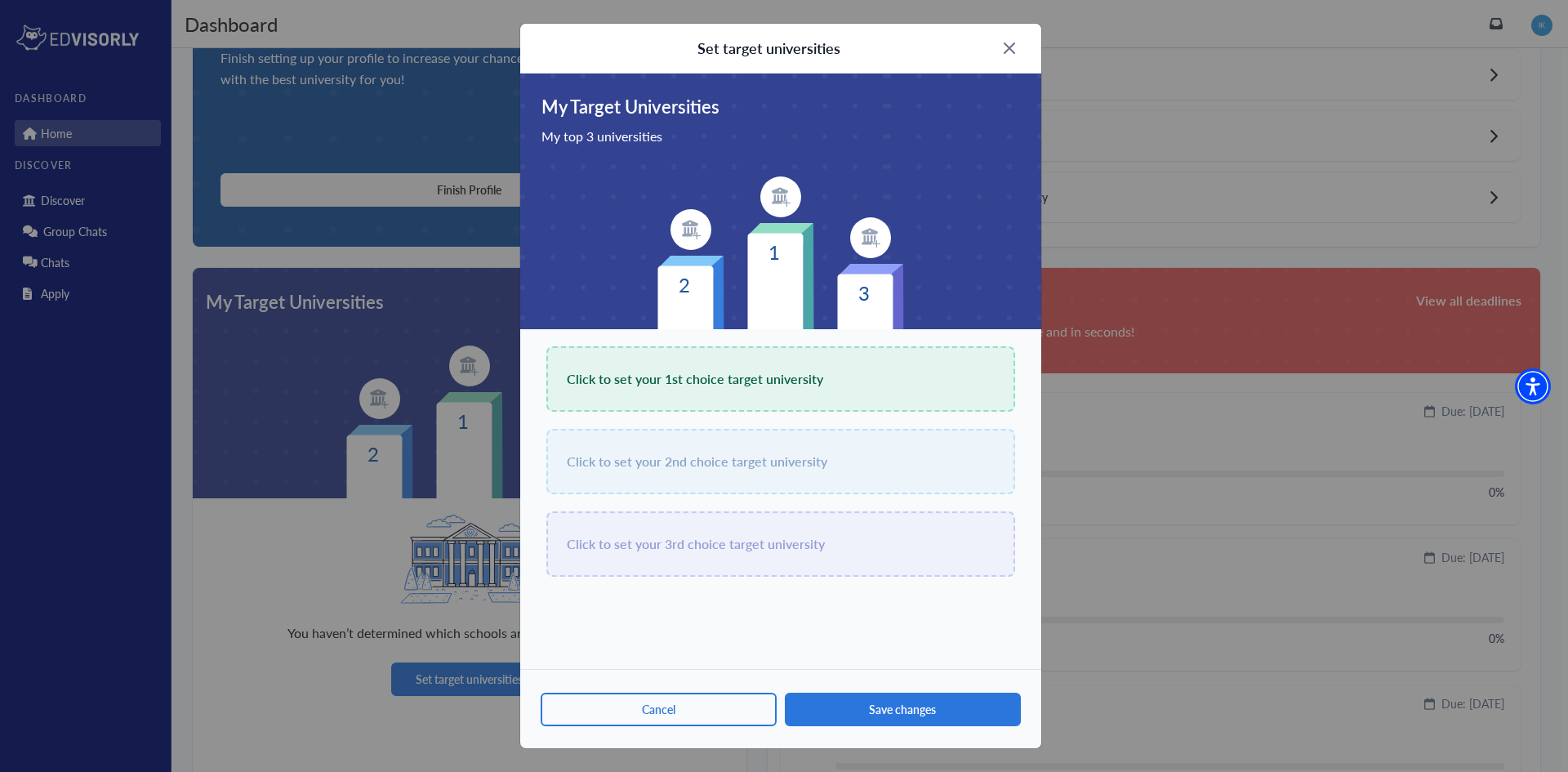
click at [692, 394] on div "Click to set your 1st choice target university" at bounding box center [781, 379] width 468 height 66
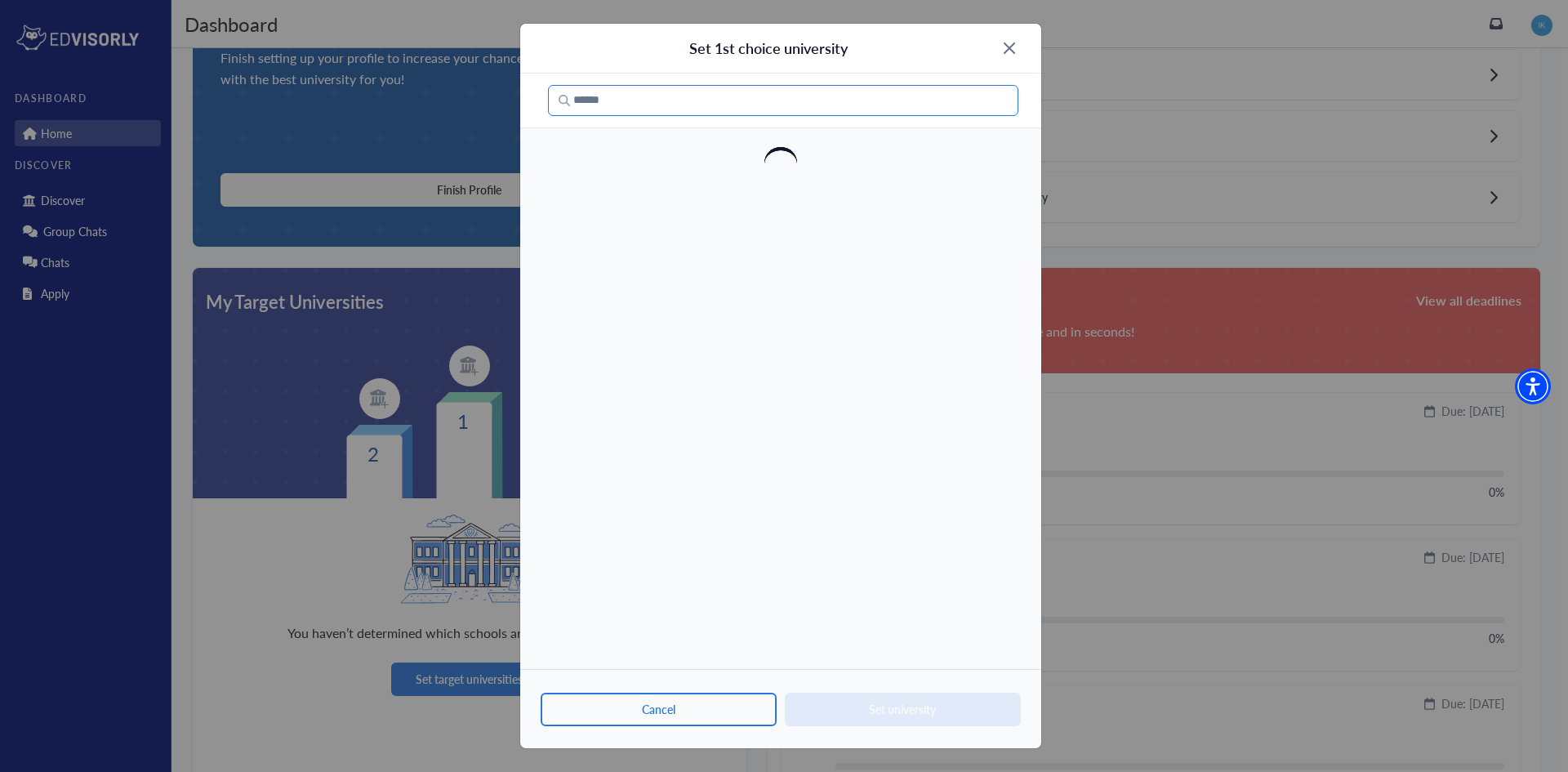
click at [716, 110] on input "Search" at bounding box center [783, 100] width 470 height 31
type input "*"
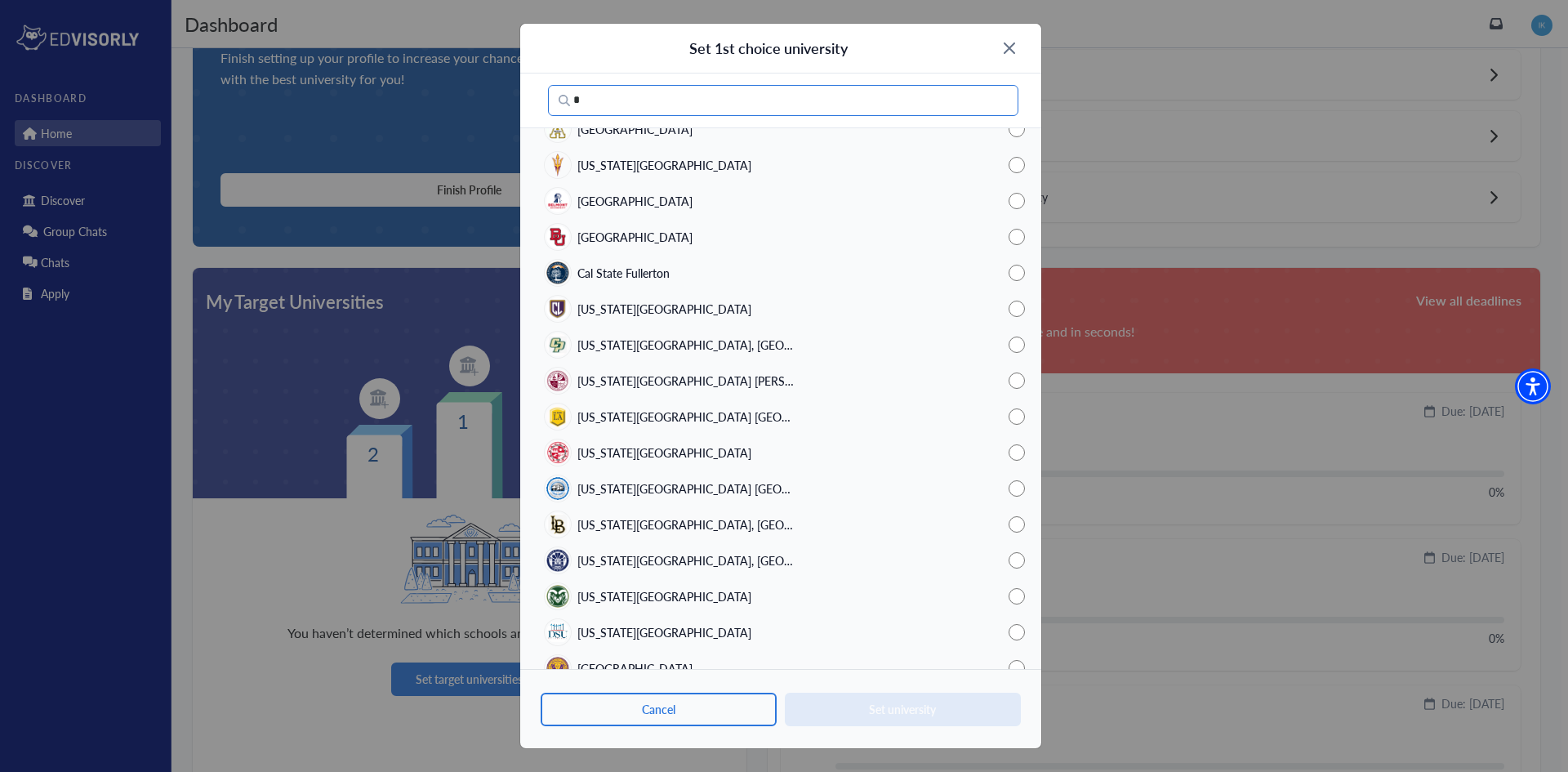
scroll to position [1700, 0]
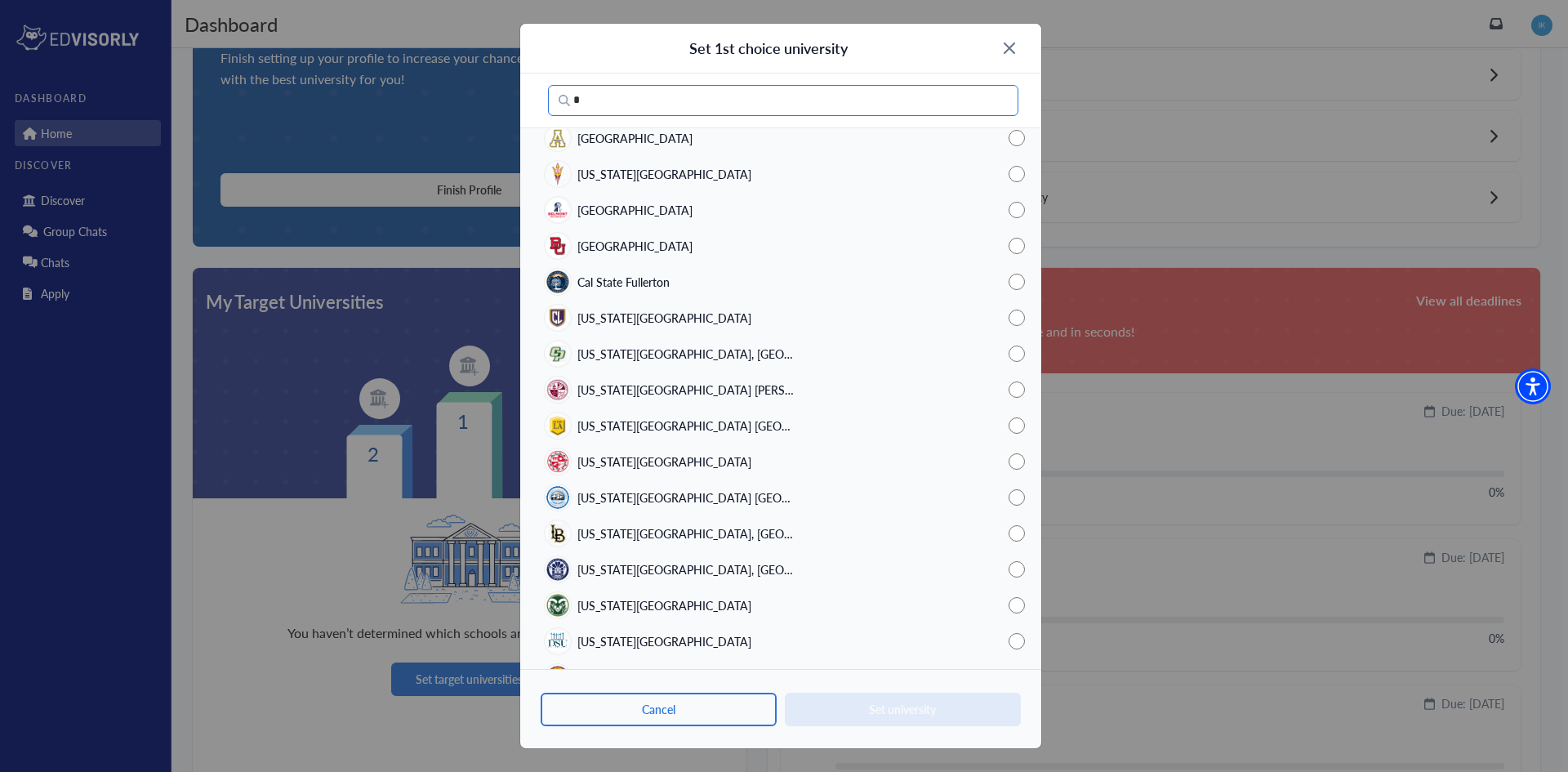
type input "*"
click at [1009, 46] on img at bounding box center [1009, 48] width 12 height 12
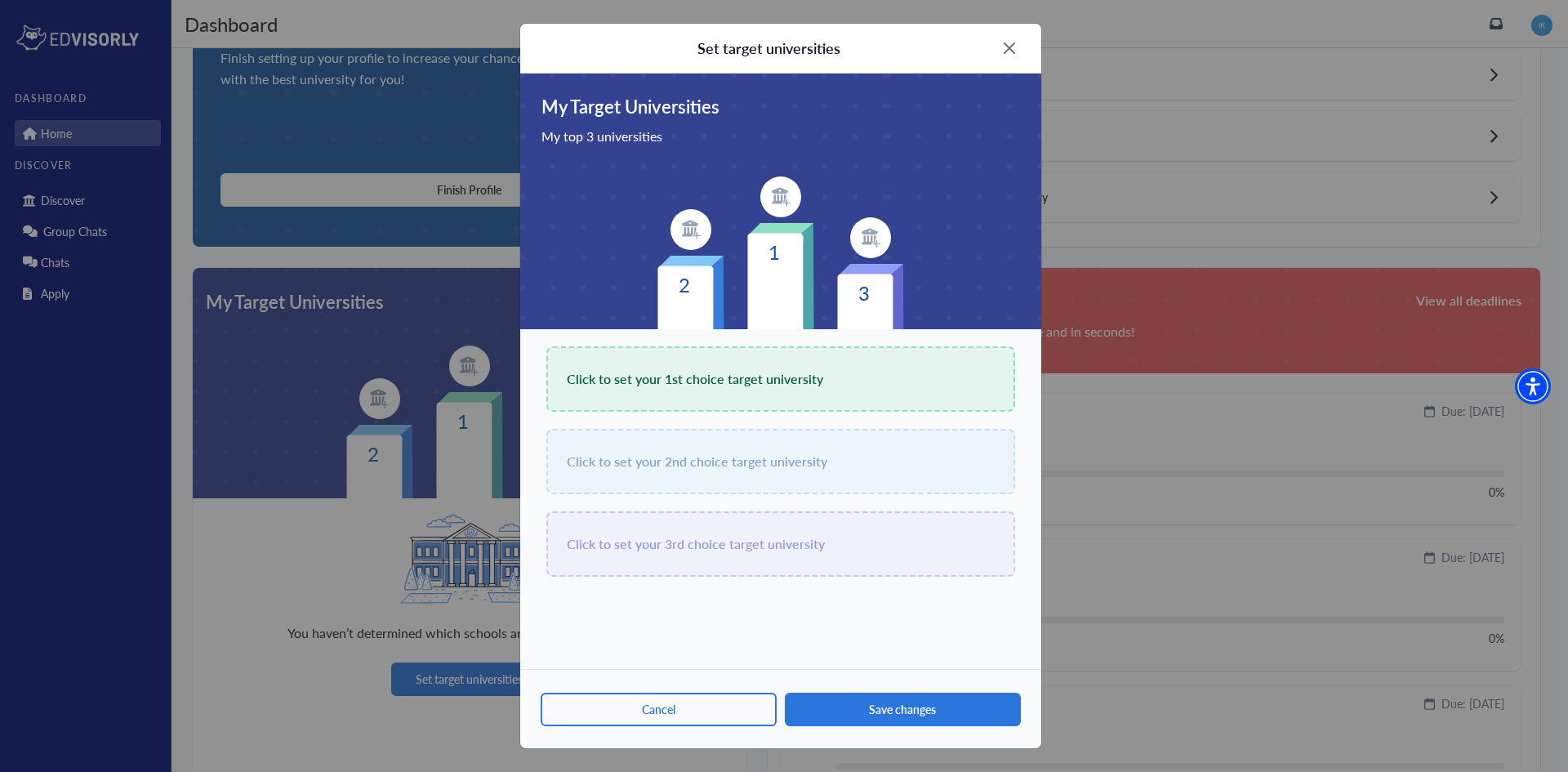
click at [715, 353] on div "Click to set your 1st choice target university" at bounding box center [781, 379] width 468 height 66
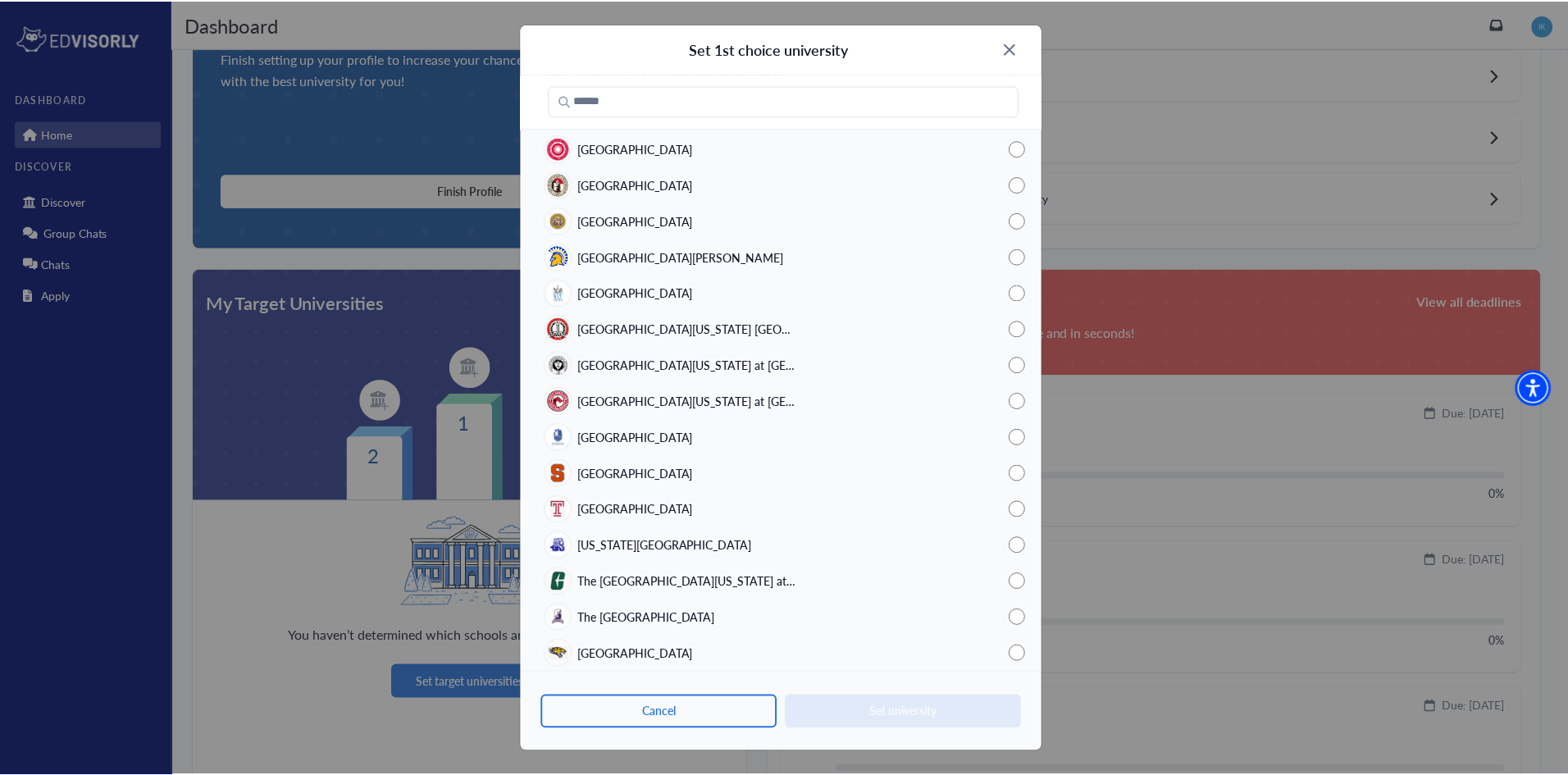
scroll to position [3852, 0]
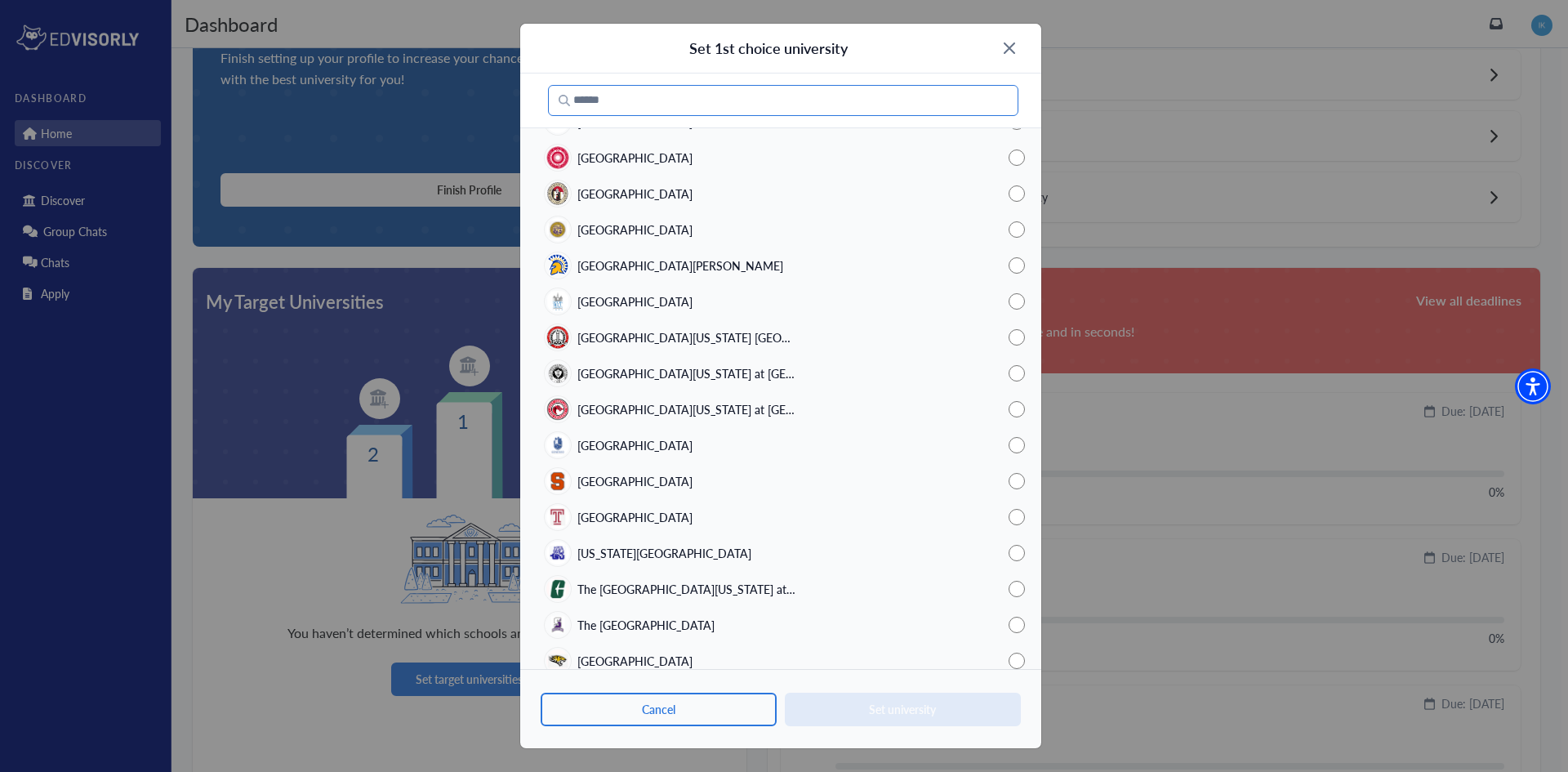
click at [671, 107] on input "Search" at bounding box center [783, 100] width 470 height 31
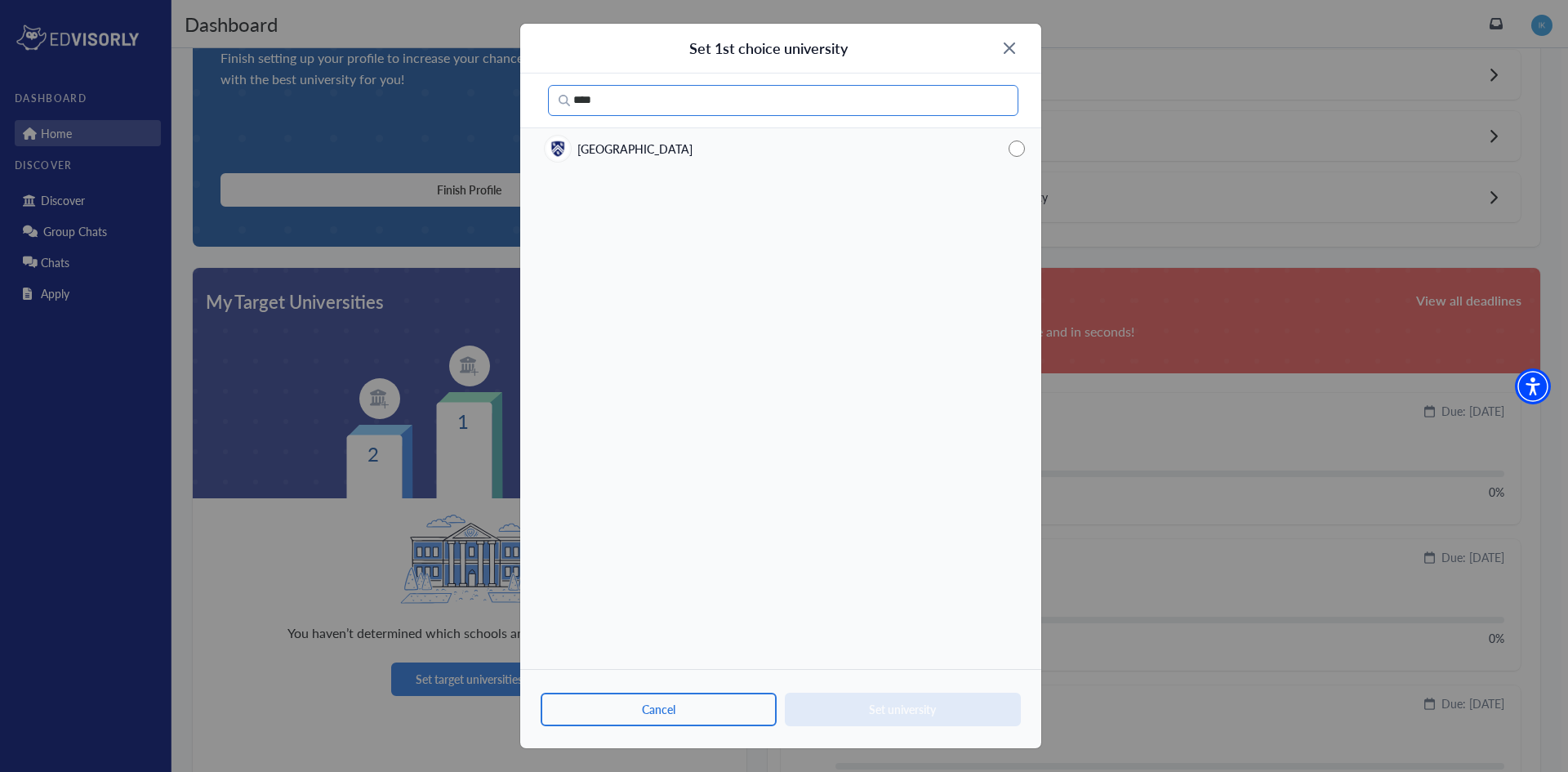
type input "****"
click at [1003, 46] on div "Set 1st choice university" at bounding box center [781, 48] width 521 height 50
click at [1009, 52] on img at bounding box center [1009, 48] width 12 height 12
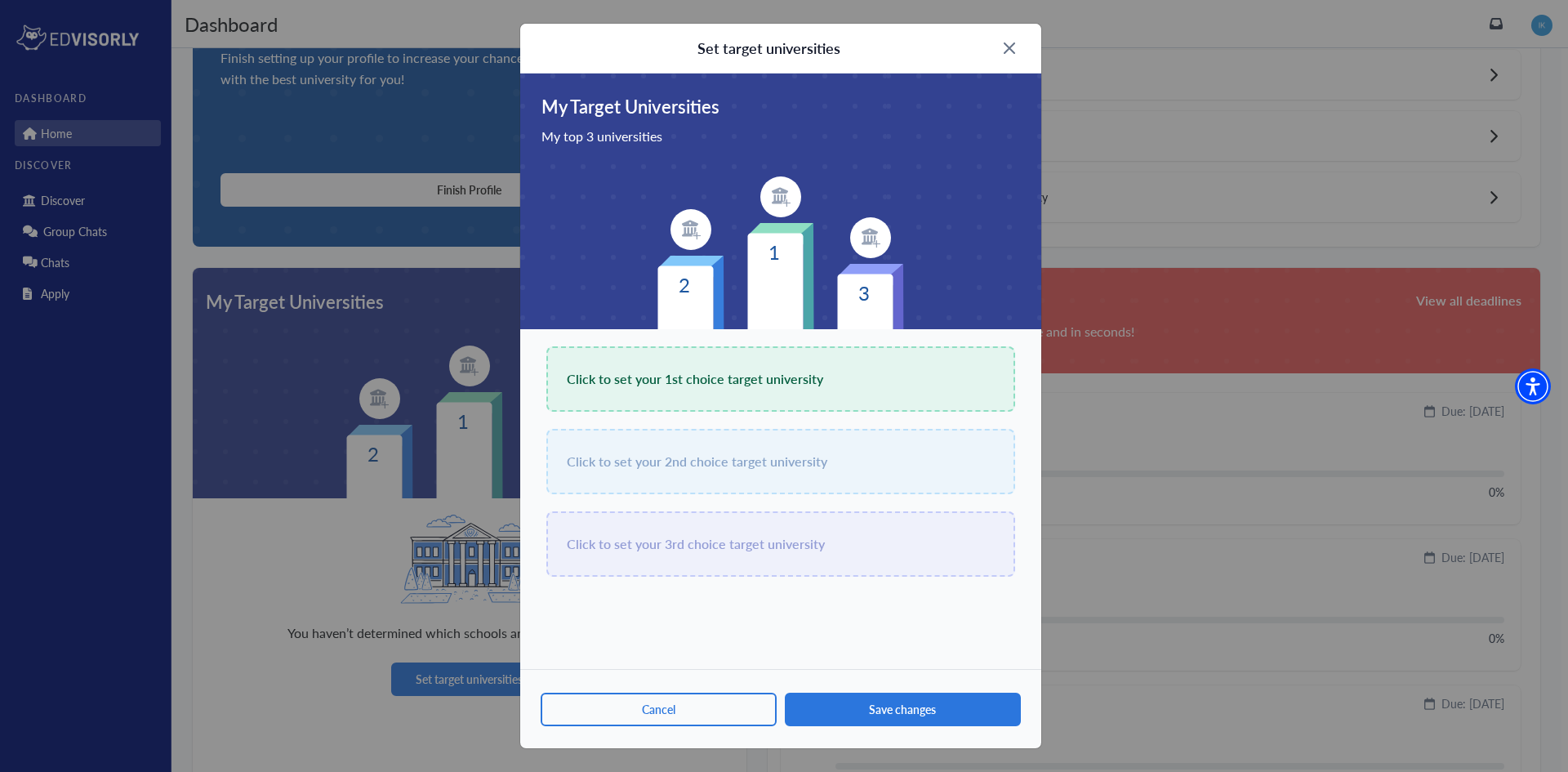
click at [1017, 51] on div "Set target universities" at bounding box center [781, 48] width 521 height 50
click at [1009, 45] on img at bounding box center [1009, 48] width 12 height 12
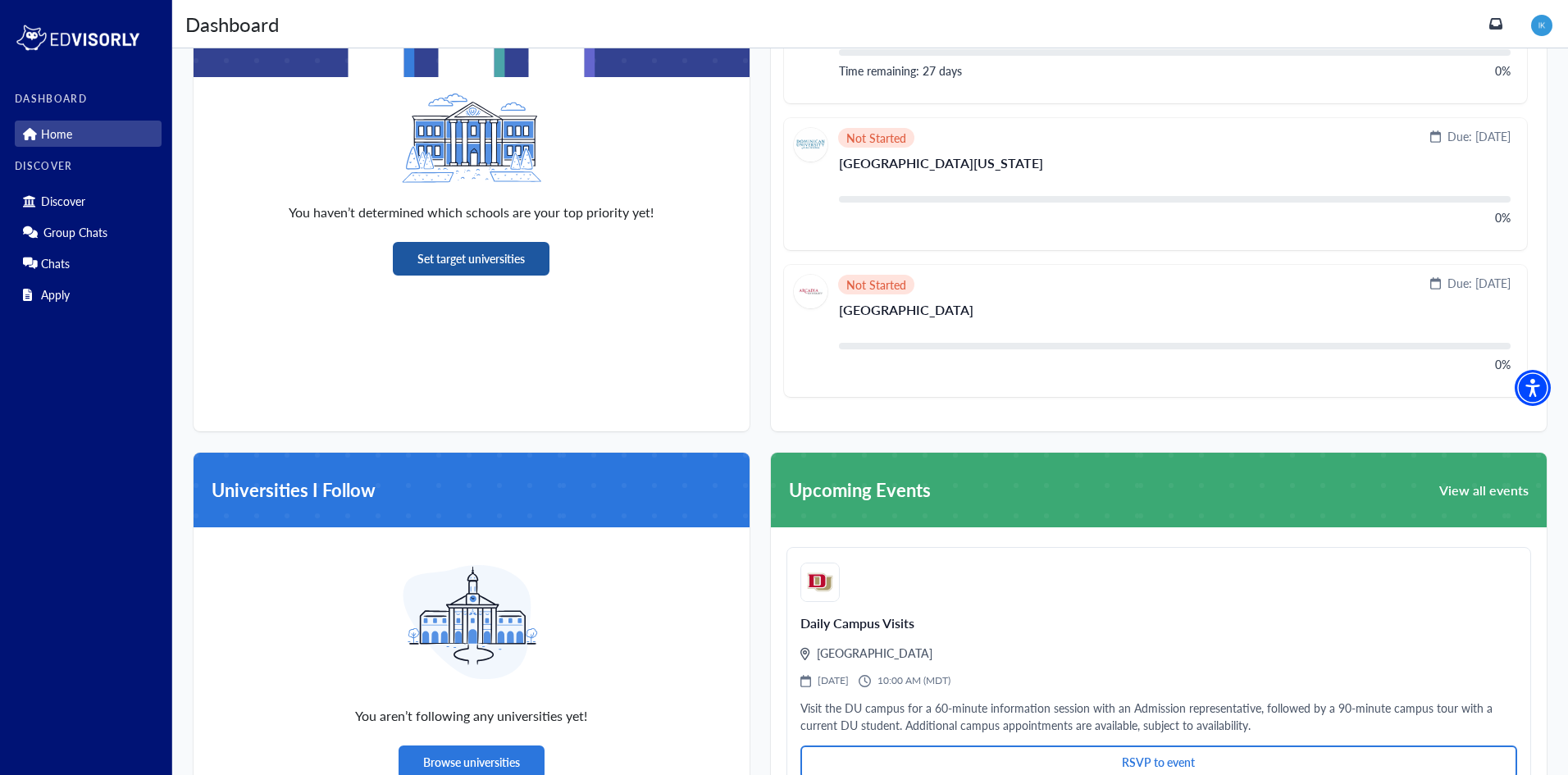
scroll to position [246, 0]
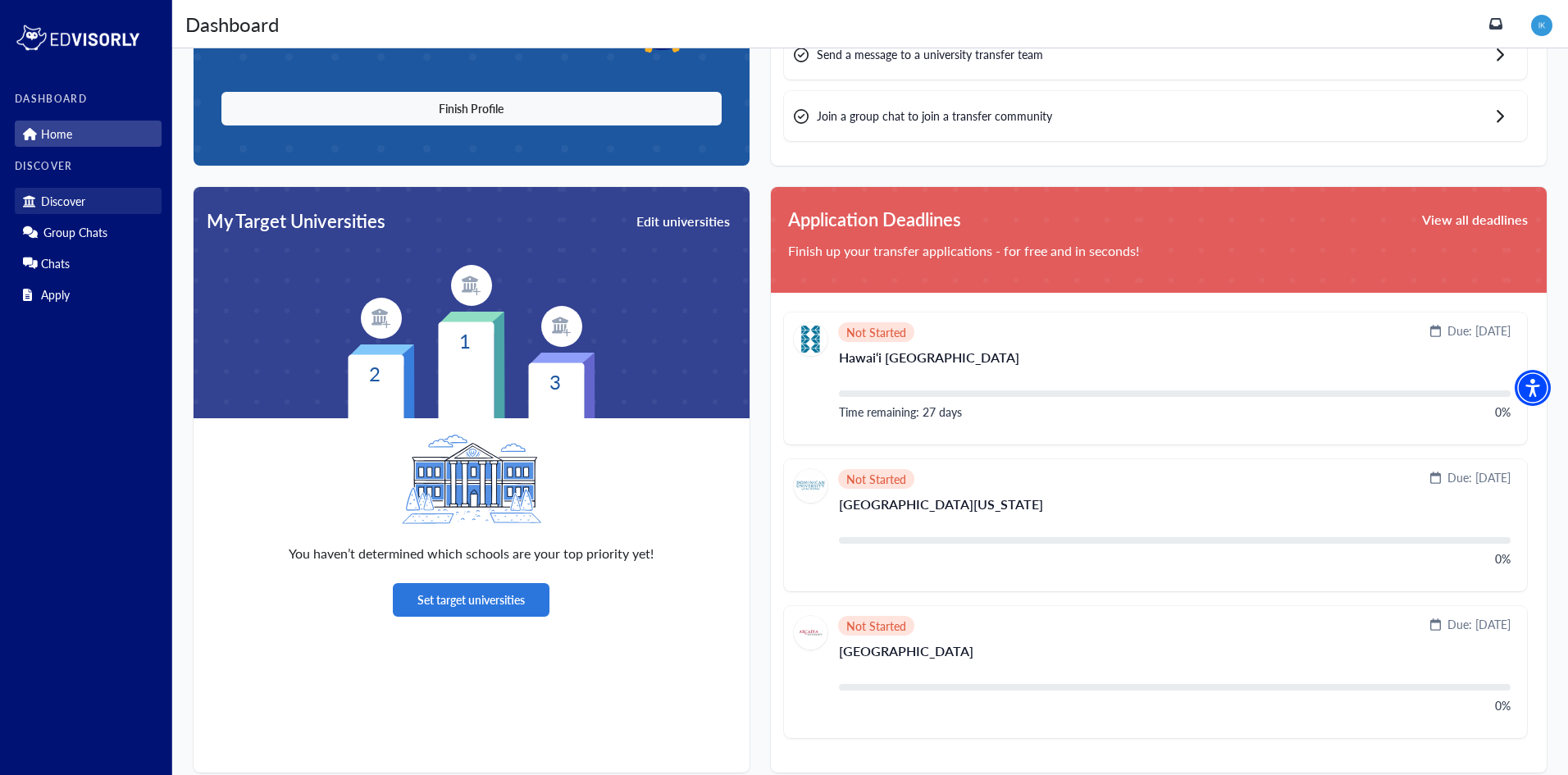
click at [103, 208] on link "Discover" at bounding box center [88, 200] width 146 height 27
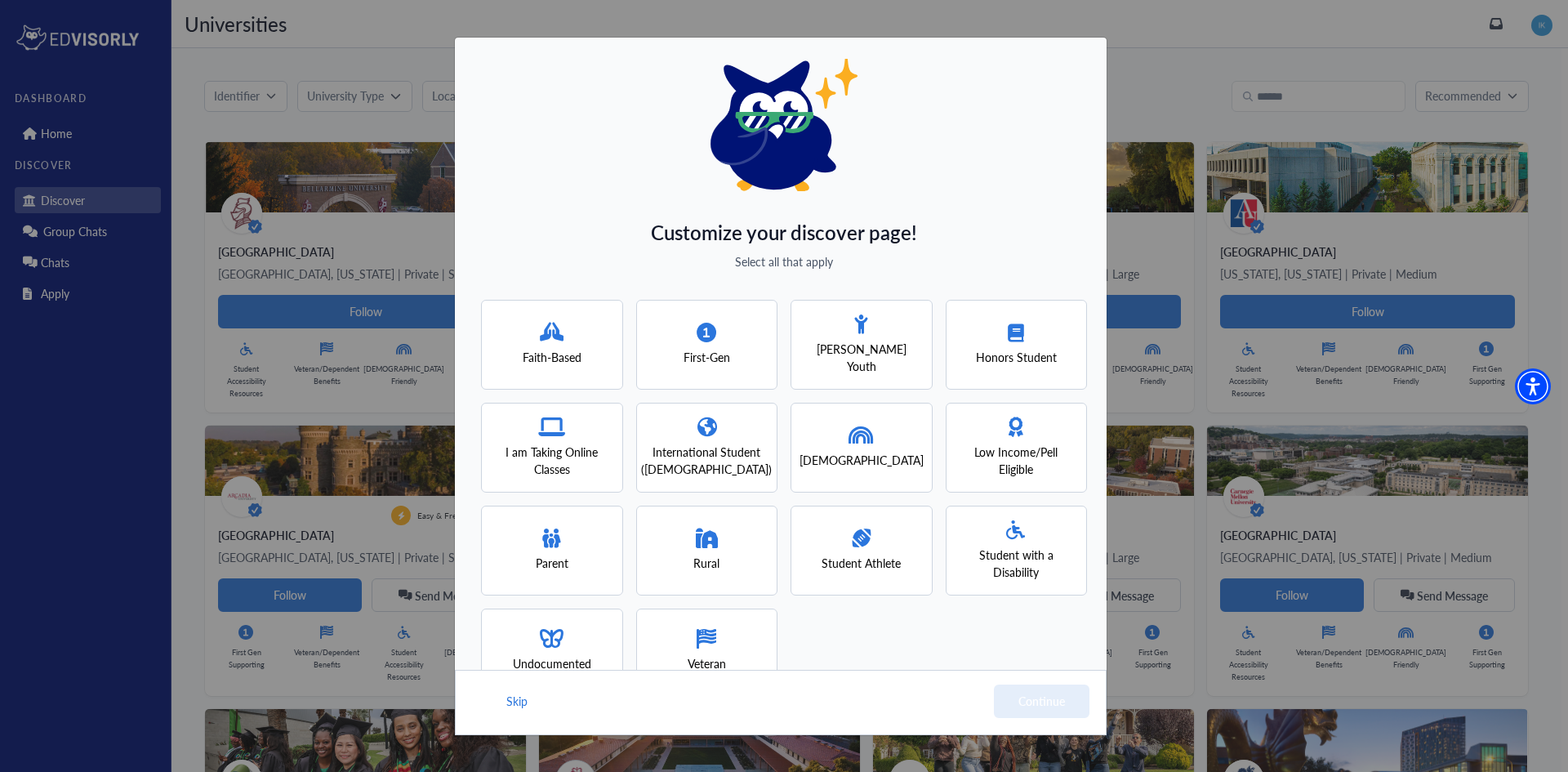
click at [674, 366] on div "First-Gen" at bounding box center [707, 345] width 142 height 90
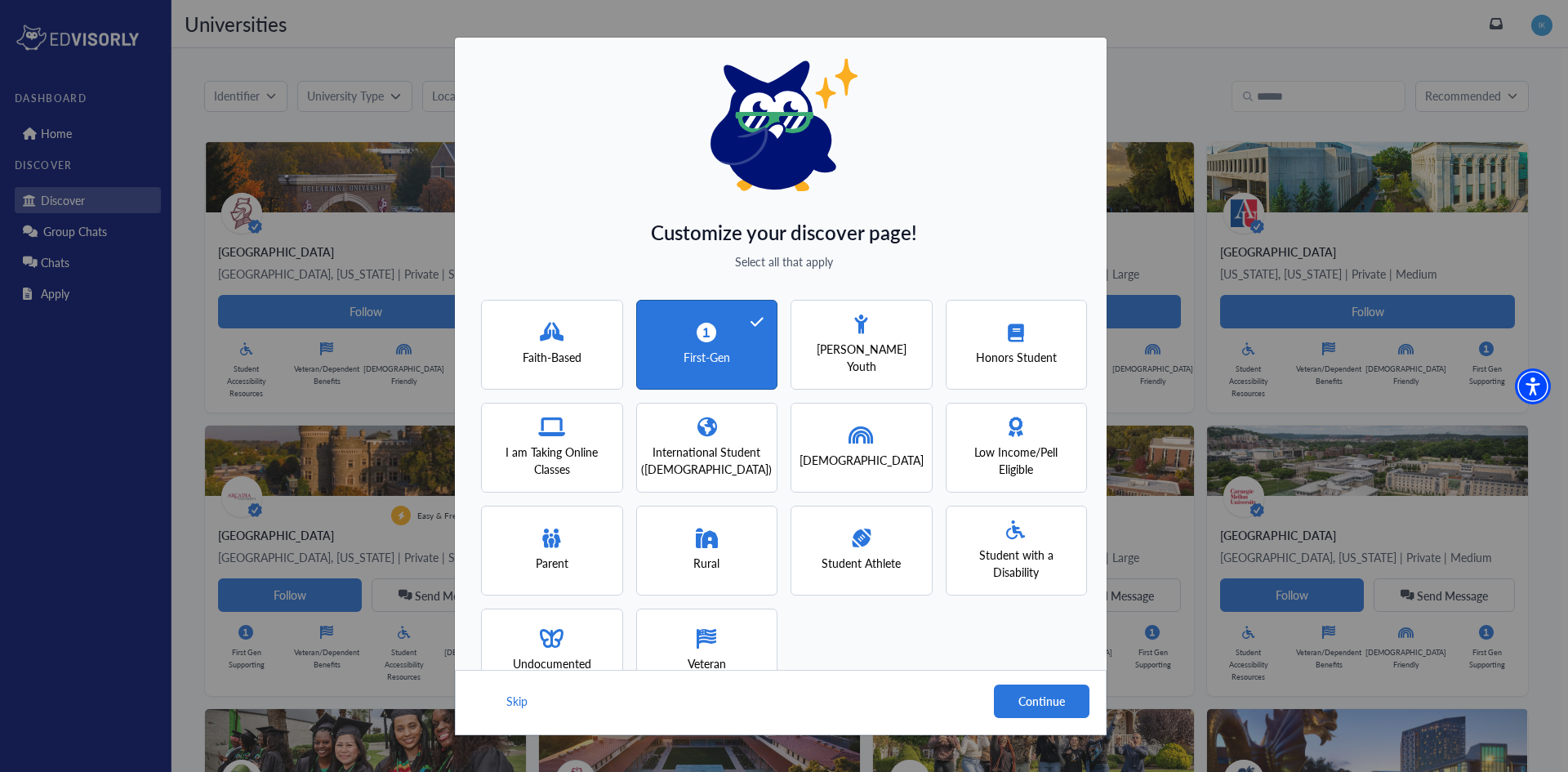
click at [1049, 464] on span "Low Income/Pell Eligible" at bounding box center [1017, 461] width 113 height 35
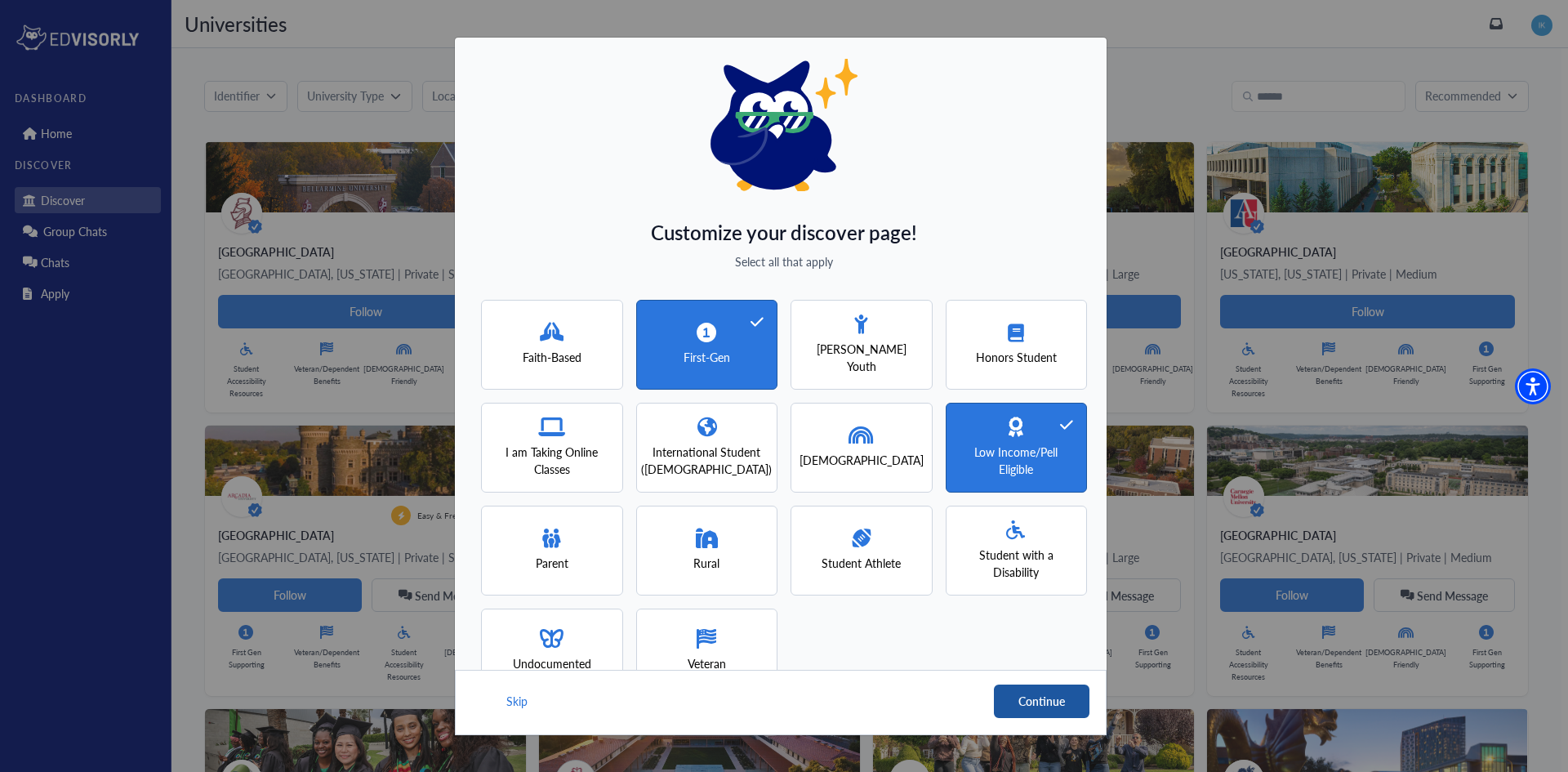
click at [1037, 707] on button "Continue" at bounding box center [1041, 701] width 96 height 34
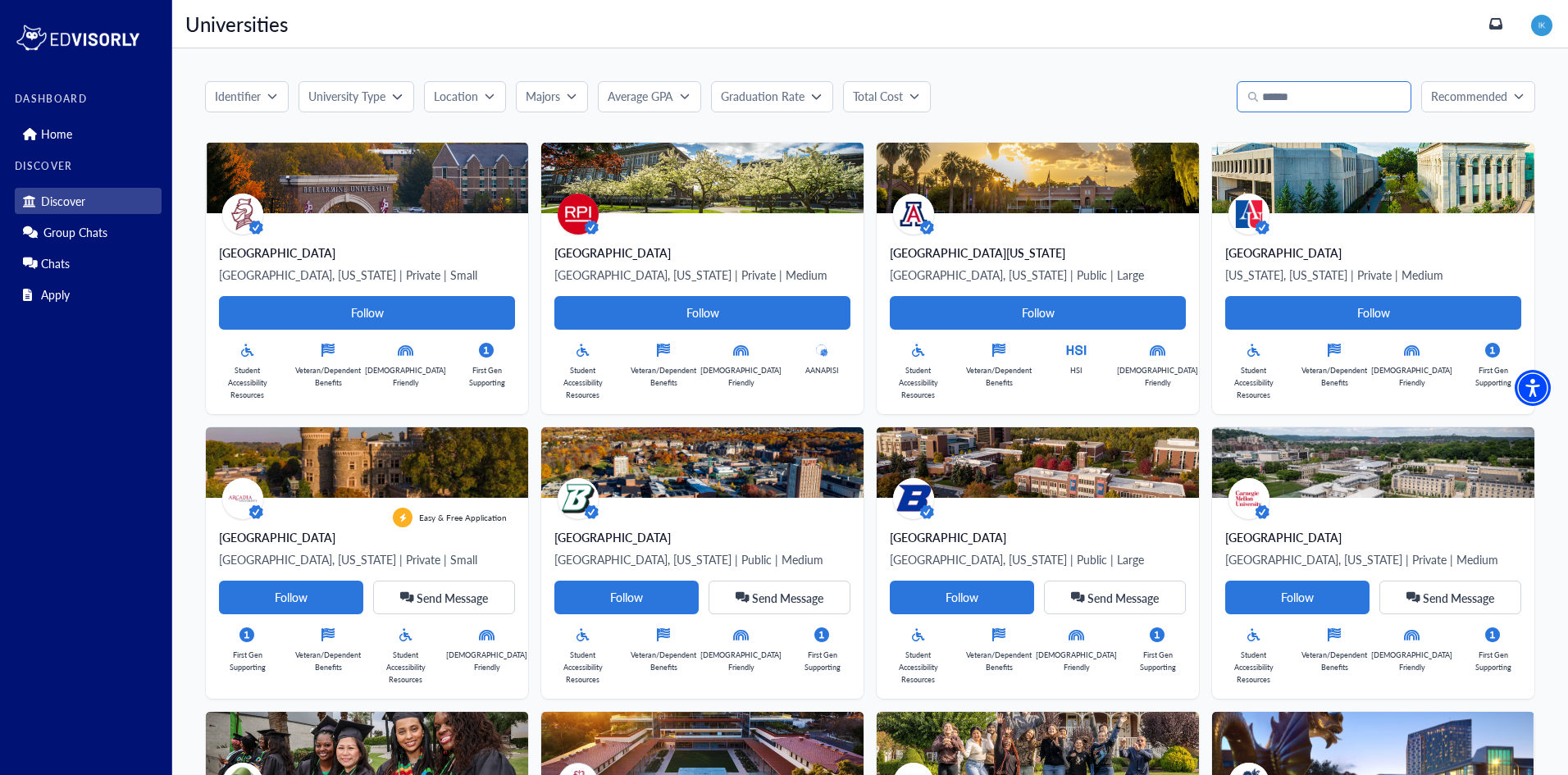
click at [1337, 94] on input "Search" at bounding box center [1324, 97] width 175 height 31
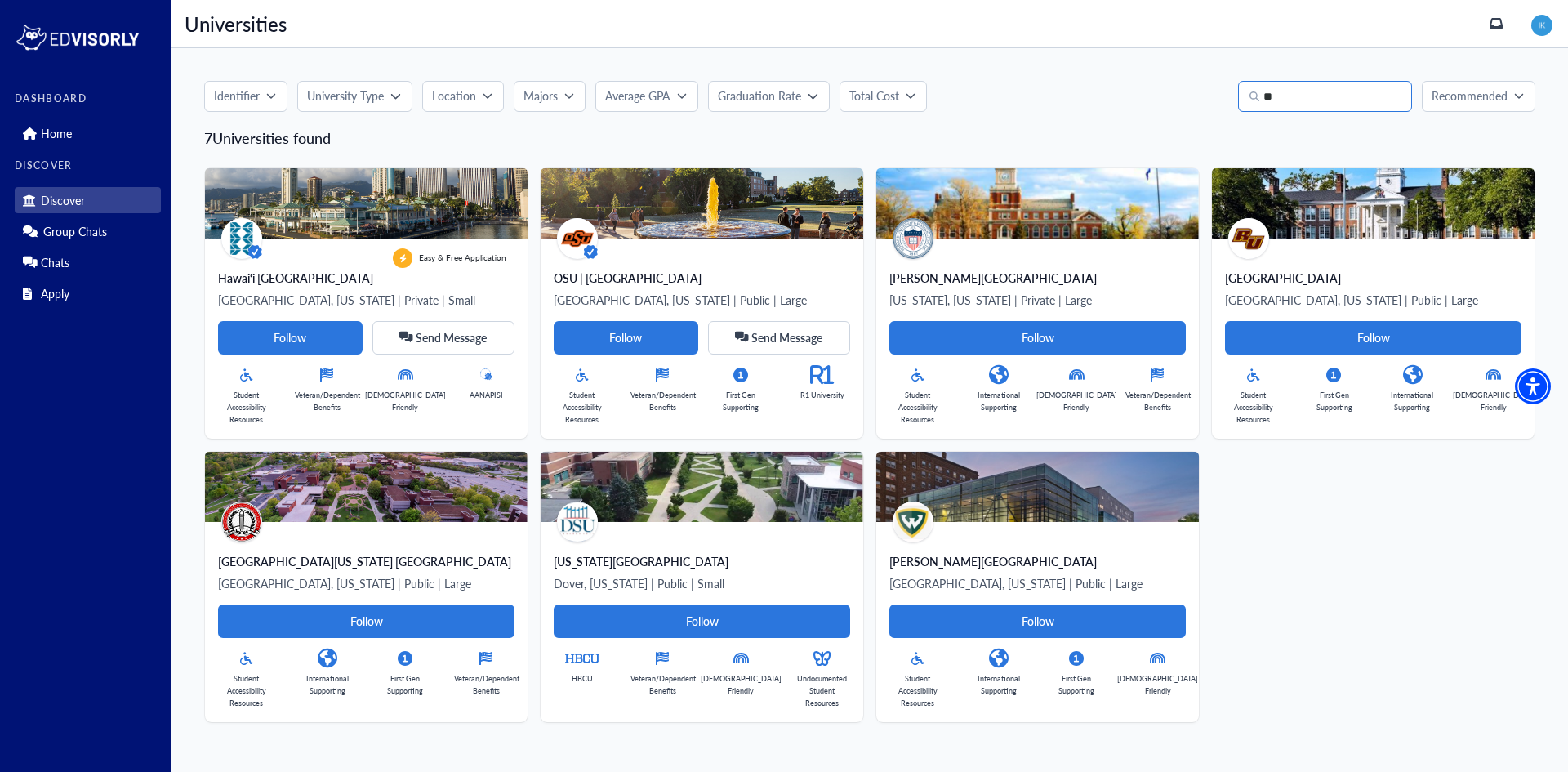
type input "*"
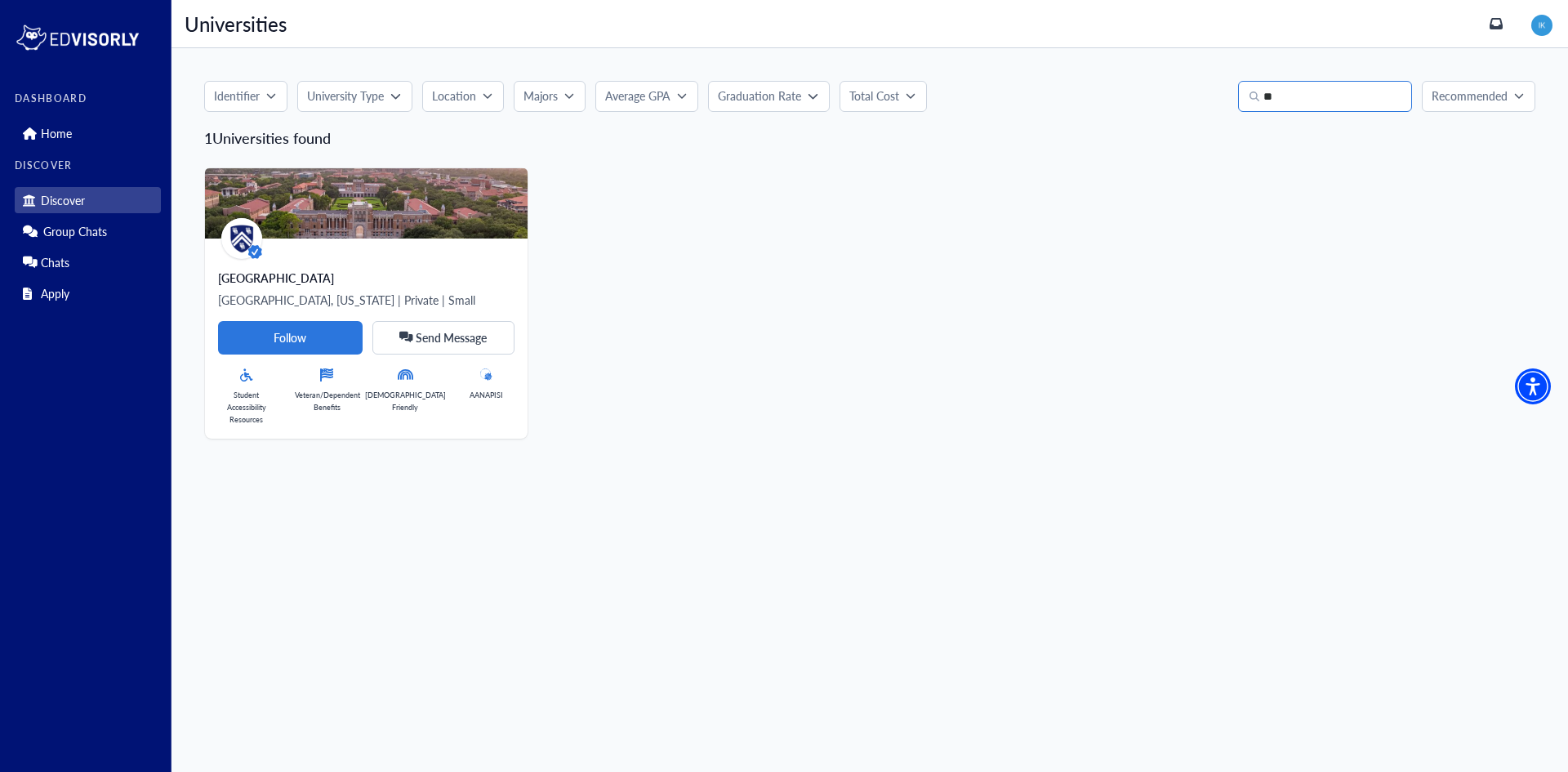
type input "*"
